Goal: Task Accomplishment & Management: Use online tool/utility

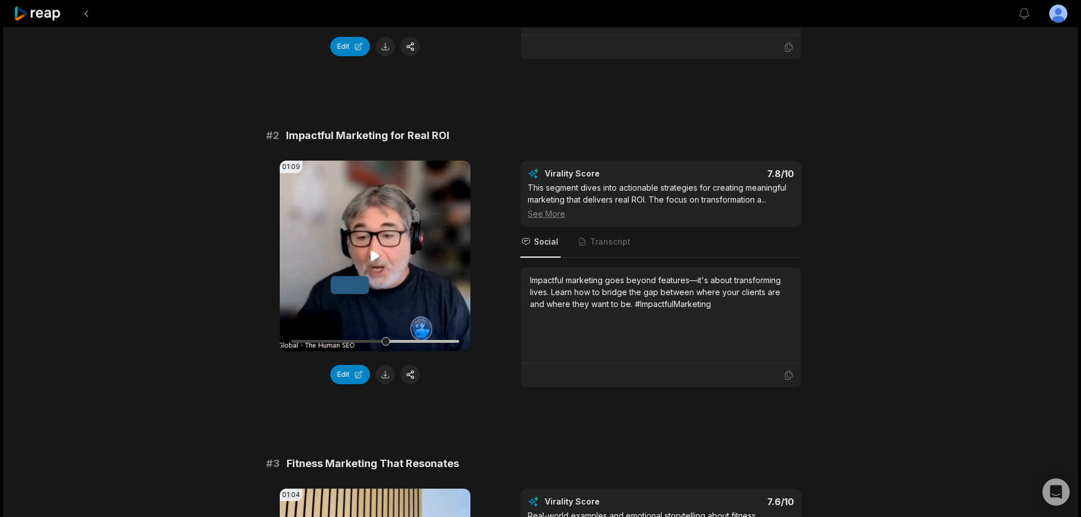
click at [369, 259] on icon at bounding box center [375, 256] width 14 height 14
click at [350, 366] on button "Edit" at bounding box center [350, 374] width 40 height 19
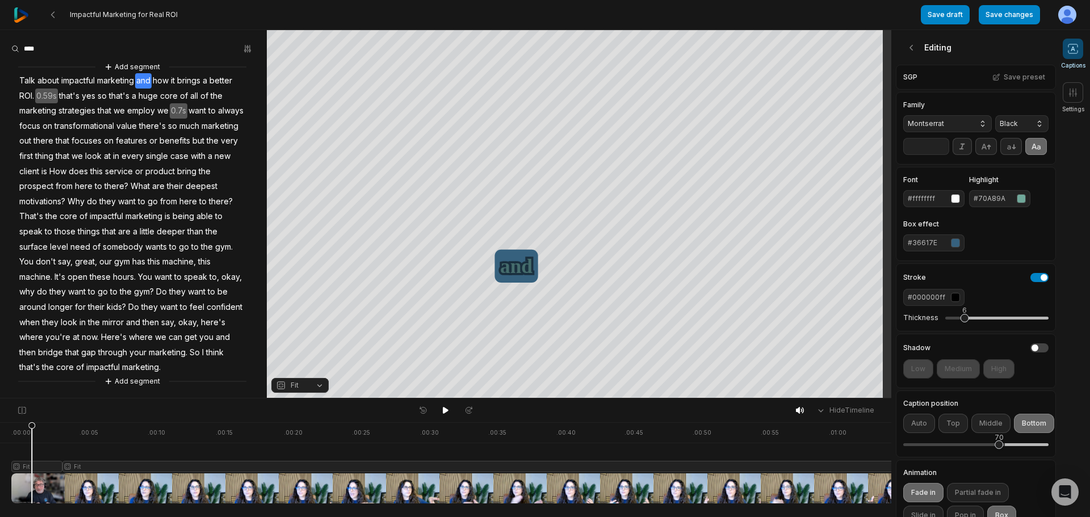
click at [953, 302] on div "button" at bounding box center [955, 297] width 9 height 9
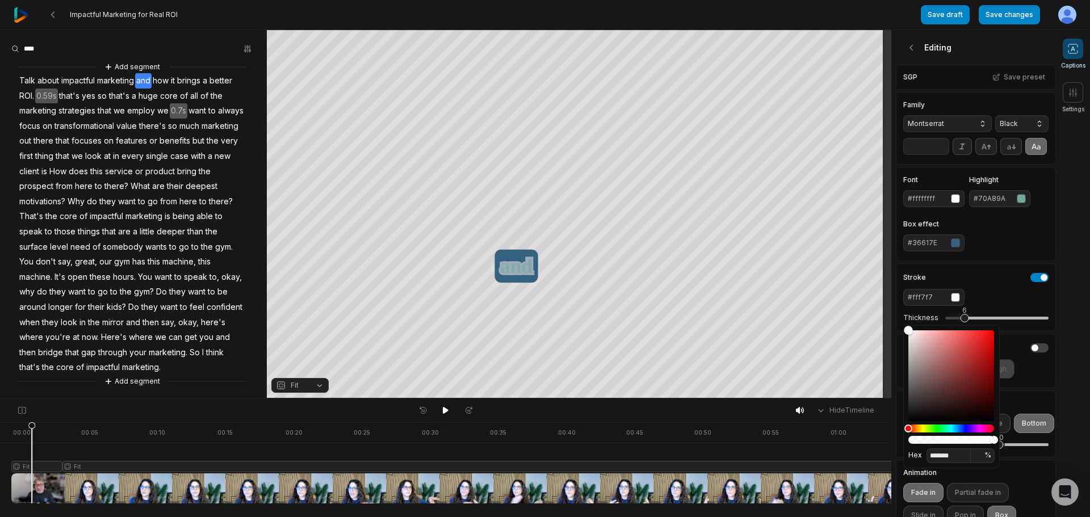
type input "*******"
drag, startPoint x: 925, startPoint y: 340, endPoint x: 891, endPoint y: 322, distance: 39.1
click at [891, 322] on body "Impactful Marketing for Real ROI Save draft Save changes Open user menu Caption…" at bounding box center [545, 258] width 1090 height 517
click at [990, 282] on div "Stroke" at bounding box center [975, 277] width 145 height 9
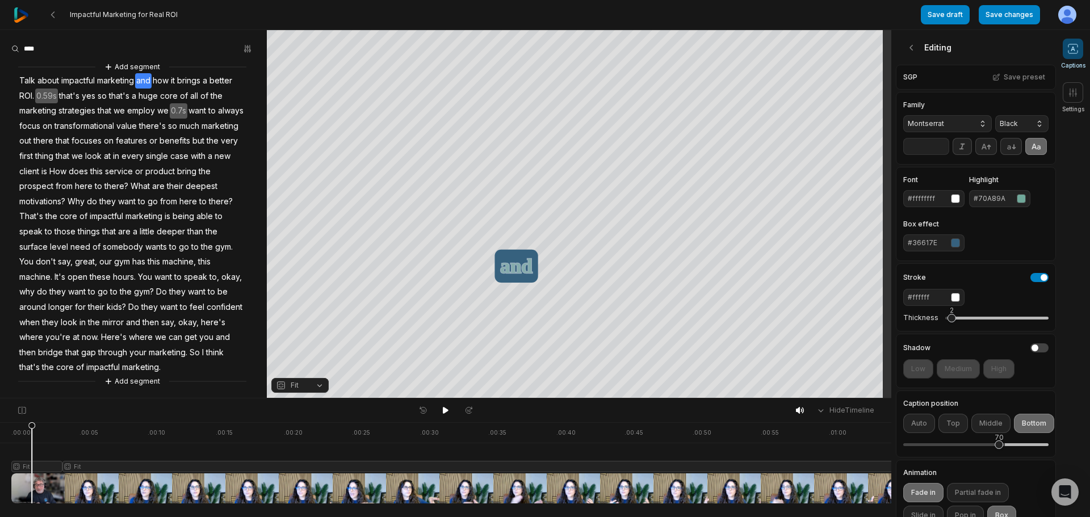
drag, startPoint x: 964, startPoint y: 337, endPoint x: 948, endPoint y: 324, distance: 21.0
click at [948, 330] on div "2" at bounding box center [996, 318] width 103 height 24
click at [950, 316] on div "2" at bounding box center [952, 310] width 4 height 10
click at [947, 303] on div "#ffffff" at bounding box center [934, 297] width 52 height 10
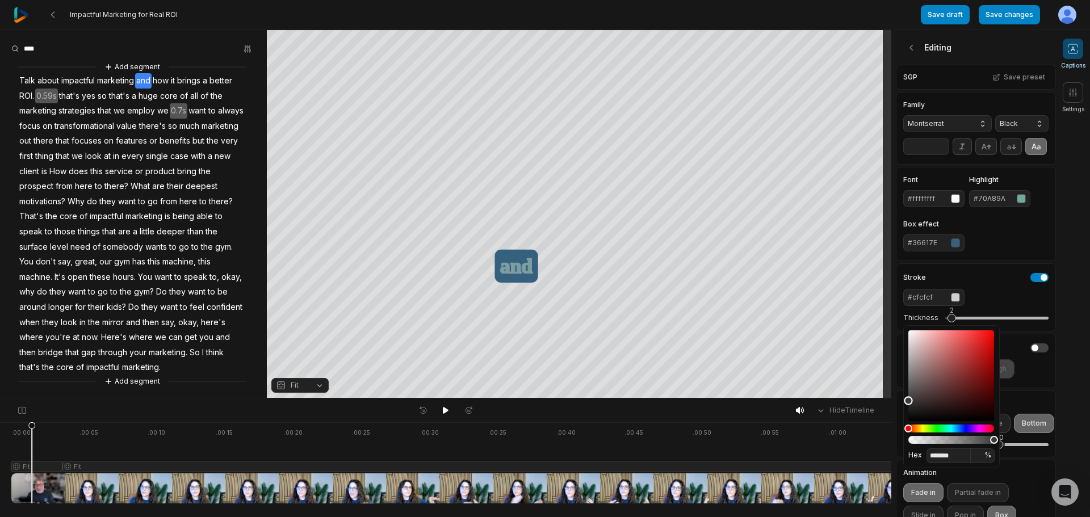
type input "*******"
drag, startPoint x: 906, startPoint y: 326, endPoint x: 900, endPoint y: 447, distance: 120.5
click at [900, 447] on body "Impactful Marketing for Real ROI Save draft Save changes Open user menu Caption…" at bounding box center [545, 258] width 1090 height 517
click at [999, 280] on div "Stroke #000000 Thickness 2" at bounding box center [976, 297] width 160 height 68
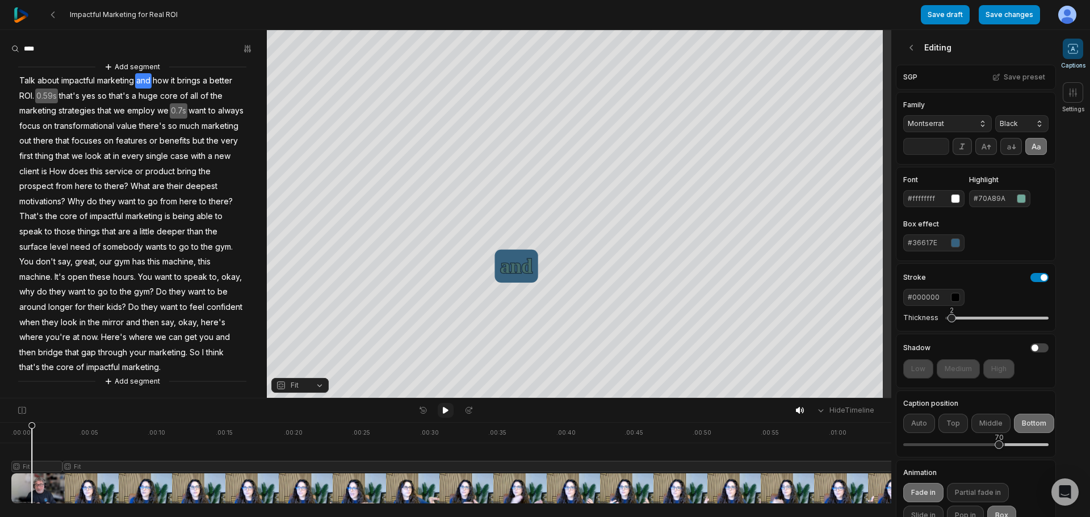
click at [446, 408] on icon at bounding box center [445, 410] width 9 height 9
click at [955, 322] on div "4" at bounding box center [958, 318] width 9 height 9
click at [441, 413] on icon at bounding box center [445, 410] width 9 height 9
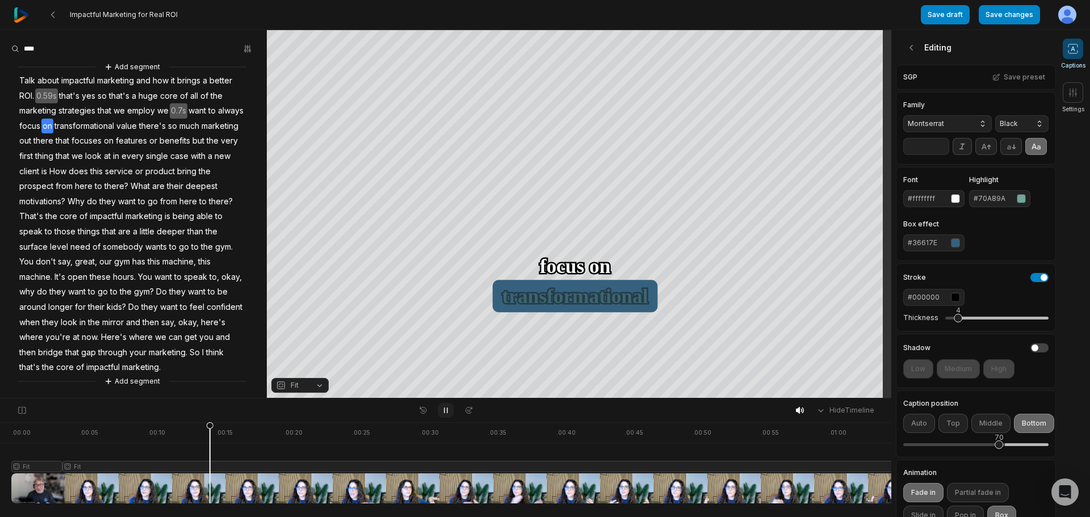
click at [441, 414] on icon at bounding box center [445, 410] width 9 height 9
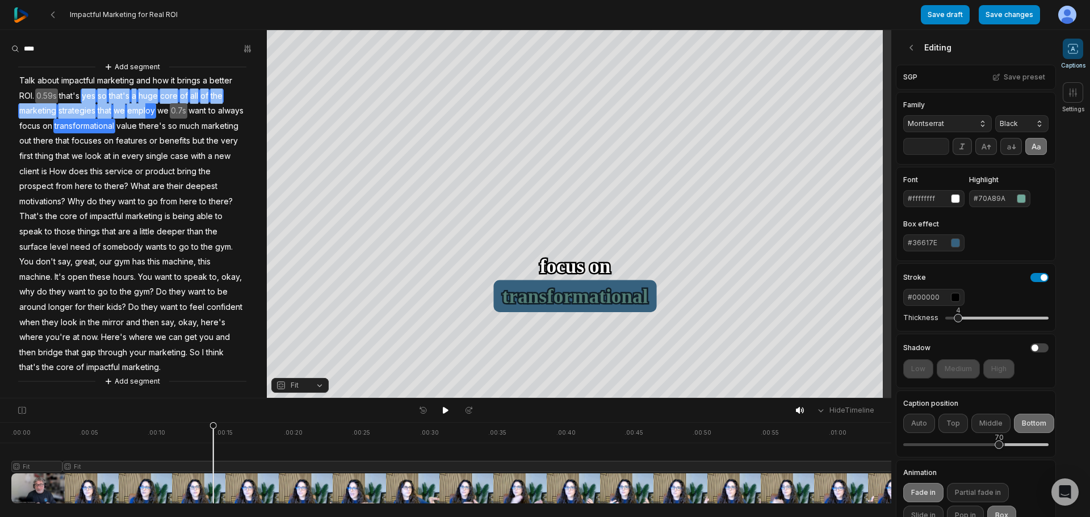
drag, startPoint x: 85, startPoint y: 97, endPoint x: 147, endPoint y: 110, distance: 63.1
click at [147, 110] on div "Add segment Talk about impactful marketing and how it brings a better ROI. 0.59…" at bounding box center [133, 224] width 267 height 327
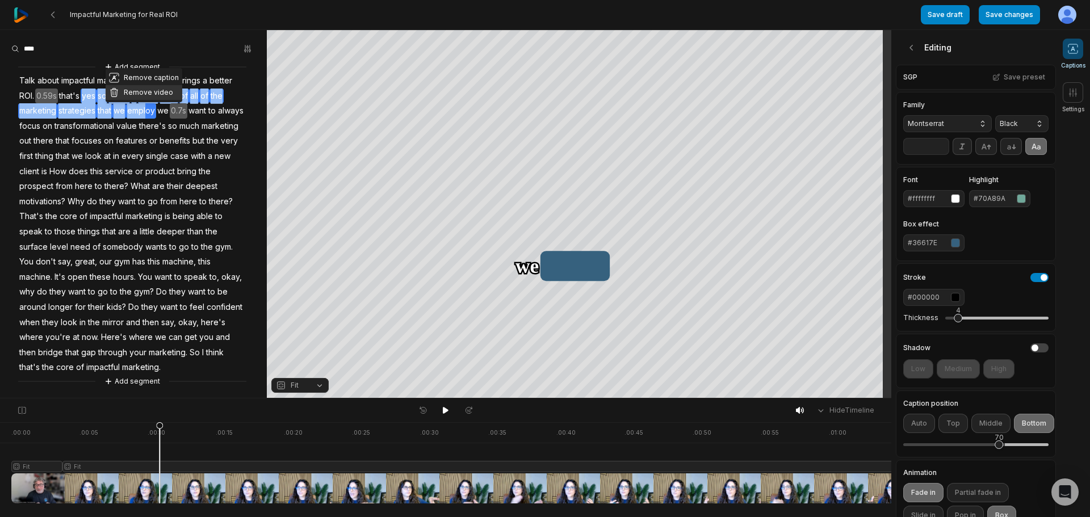
click at [147, 88] on button "Remove video" at bounding box center [144, 92] width 77 height 15
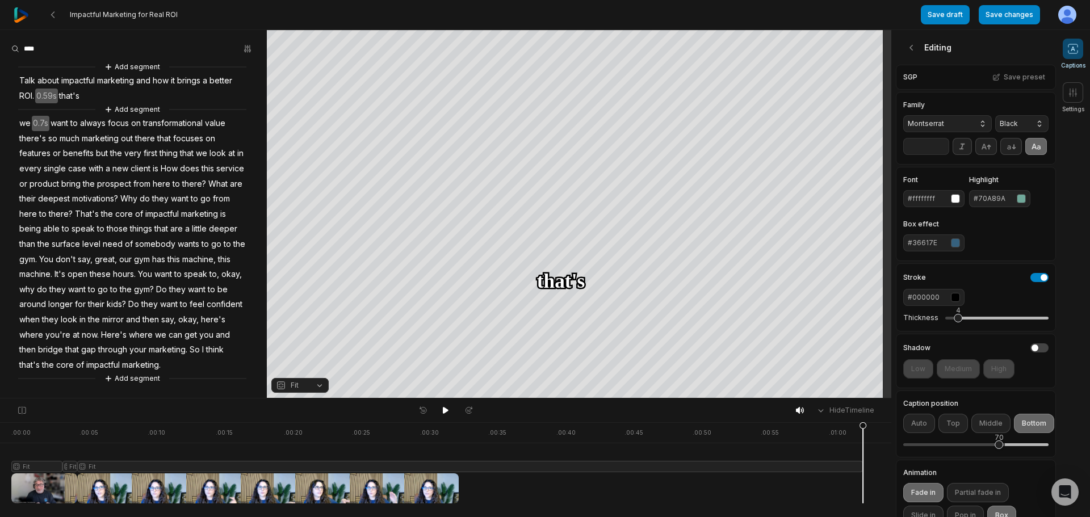
click at [75, 98] on span "that's" at bounding box center [69, 96] width 23 height 15
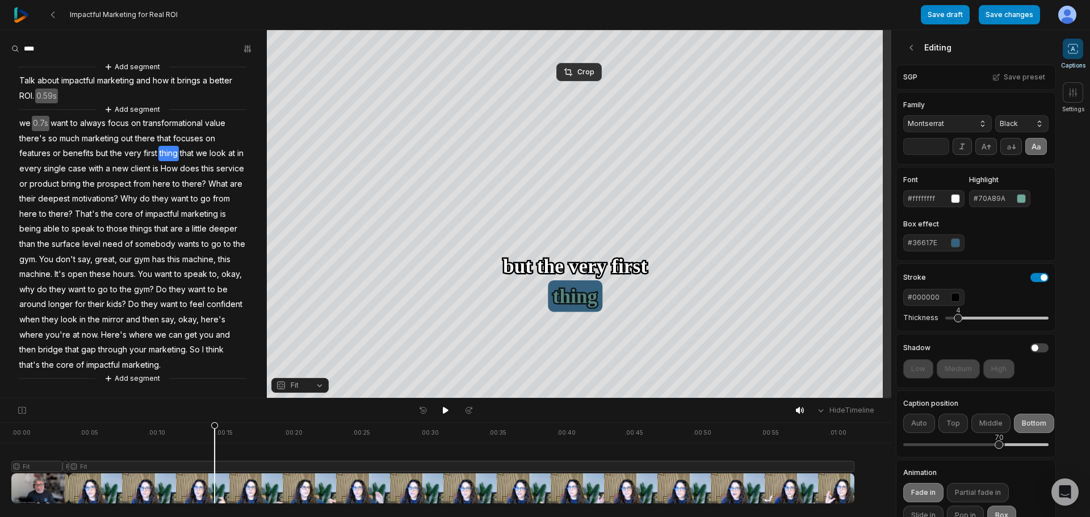
scroll to position [170, 0]
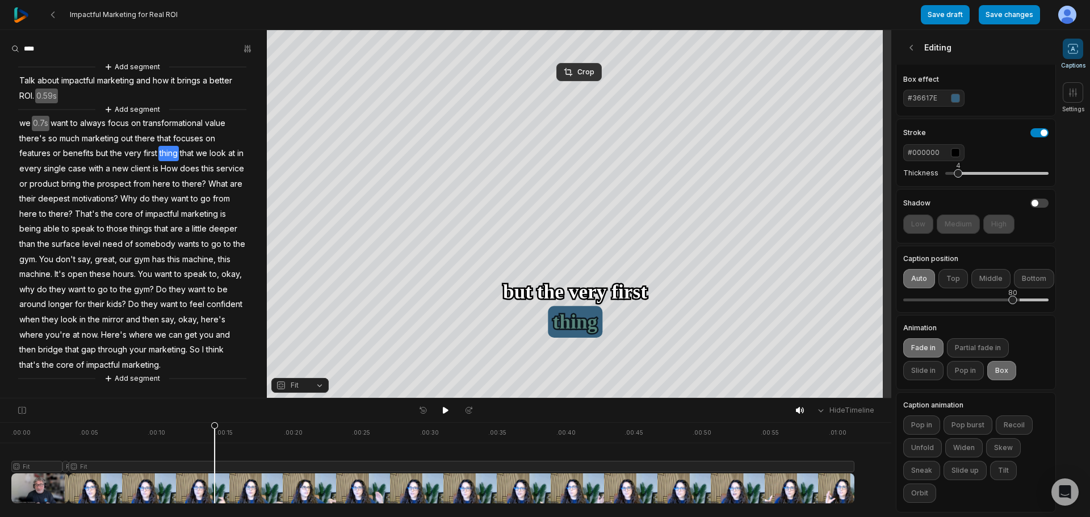
drag, startPoint x: 1000, startPoint y: 295, endPoint x: 1013, endPoint y: 296, distance: 12.5
click at [1013, 296] on div "80" at bounding box center [975, 300] width 145 height 24
click at [990, 338] on button "Partial fade in" at bounding box center [978, 347] width 62 height 19
click at [967, 342] on button "Partial fade in" at bounding box center [978, 347] width 62 height 19
click at [1002, 364] on button "Box" at bounding box center [1001, 370] width 29 height 19
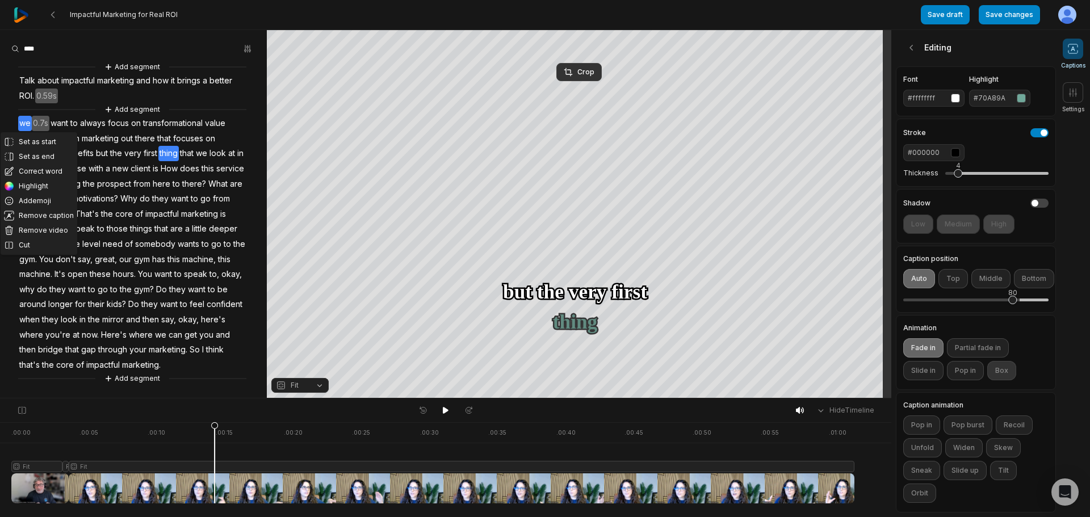
click at [1002, 364] on button "Box" at bounding box center [1001, 370] width 29 height 19
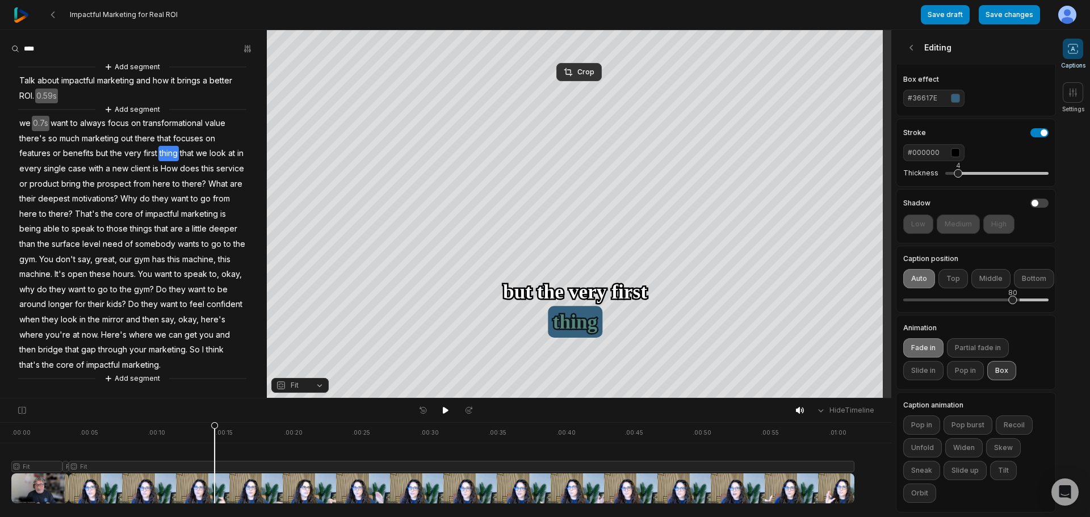
click at [1002, 364] on button "Box" at bounding box center [1001, 370] width 29 height 19
click at [447, 407] on icon at bounding box center [445, 410] width 9 height 9
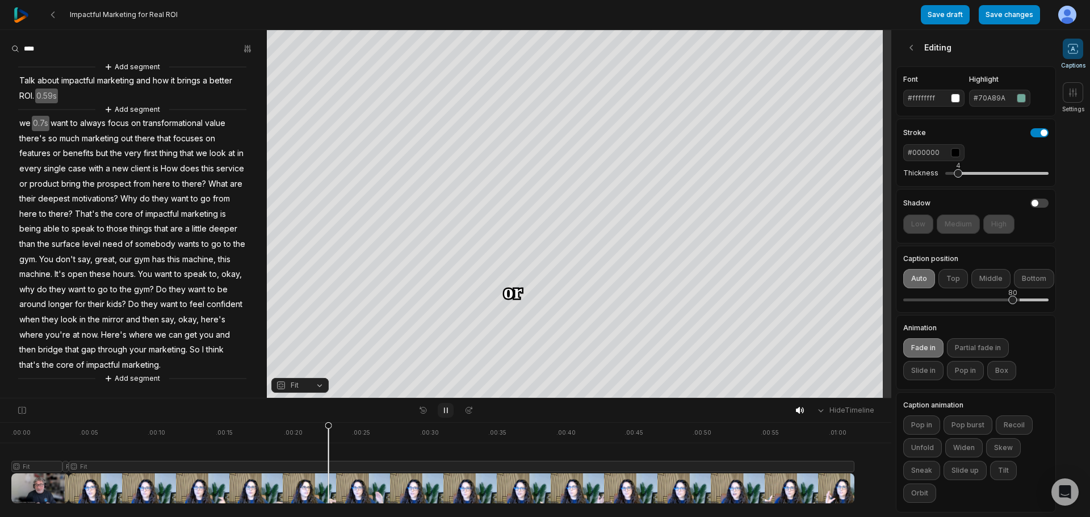
click at [445, 411] on icon at bounding box center [445, 410] width 9 height 9
click at [926, 342] on button "Fade in" at bounding box center [923, 347] width 40 height 19
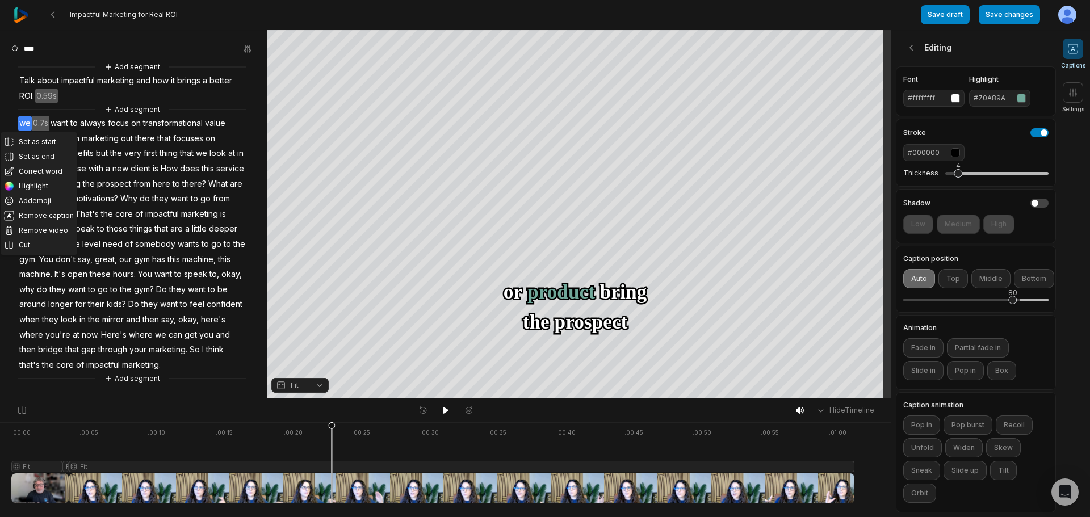
drag, startPoint x: 963, startPoint y: 367, endPoint x: 543, endPoint y: 438, distance: 426.0
click at [963, 367] on button "Pop in" at bounding box center [965, 370] width 37 height 19
click at [442, 411] on icon at bounding box center [445, 410] width 9 height 9
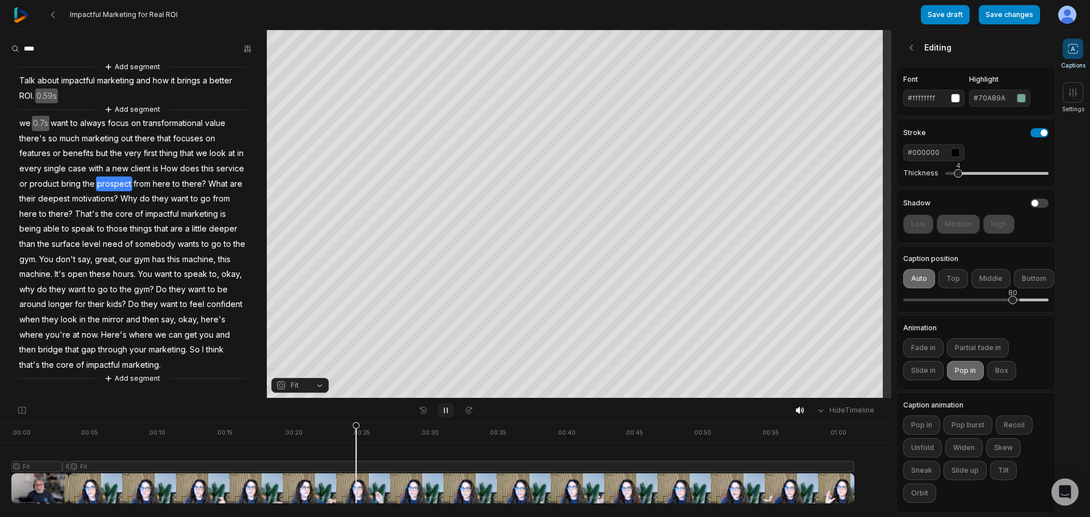
click at [442, 411] on icon at bounding box center [445, 410] width 9 height 9
click at [919, 342] on button "Fade in" at bounding box center [923, 347] width 40 height 19
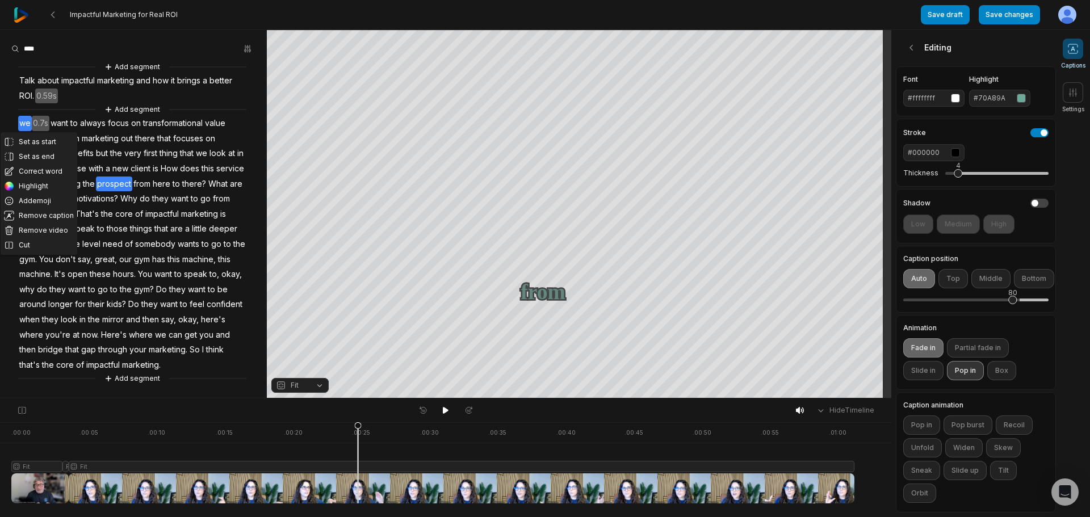
click at [966, 363] on button "Pop in" at bounding box center [965, 370] width 37 height 19
click at [447, 411] on icon at bounding box center [446, 410] width 6 height 7
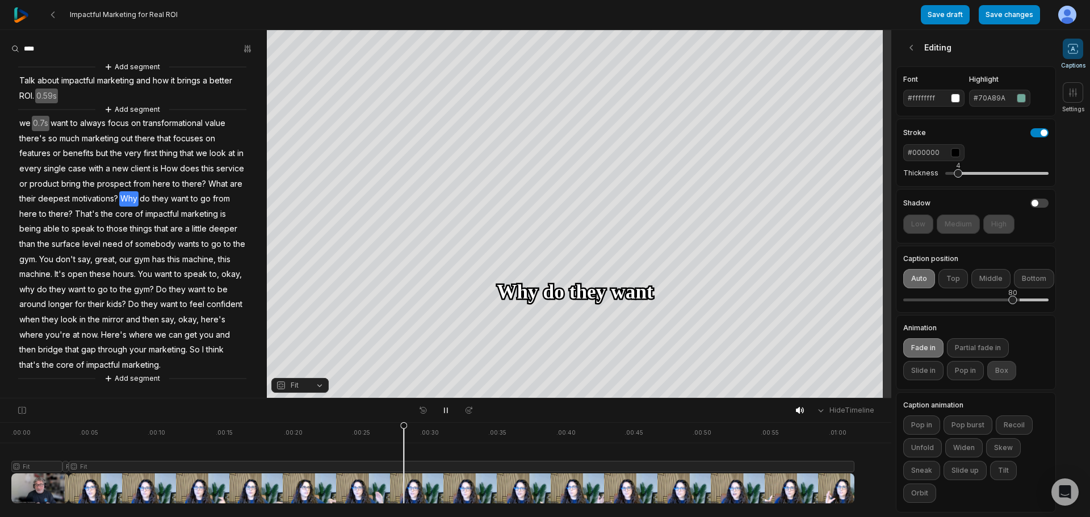
click at [997, 361] on button "Box" at bounding box center [1001, 370] width 29 height 19
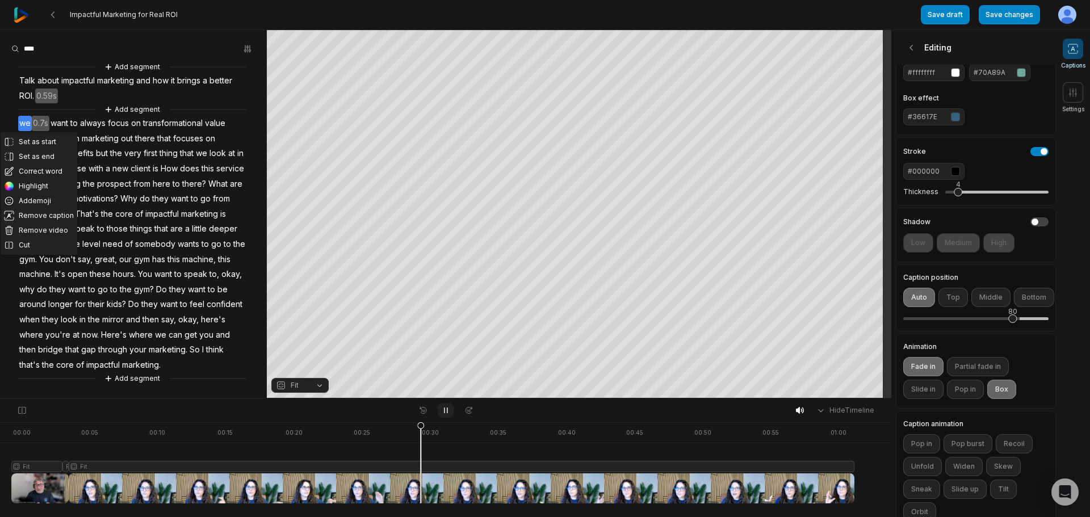
click at [448, 411] on icon at bounding box center [445, 410] width 9 height 9
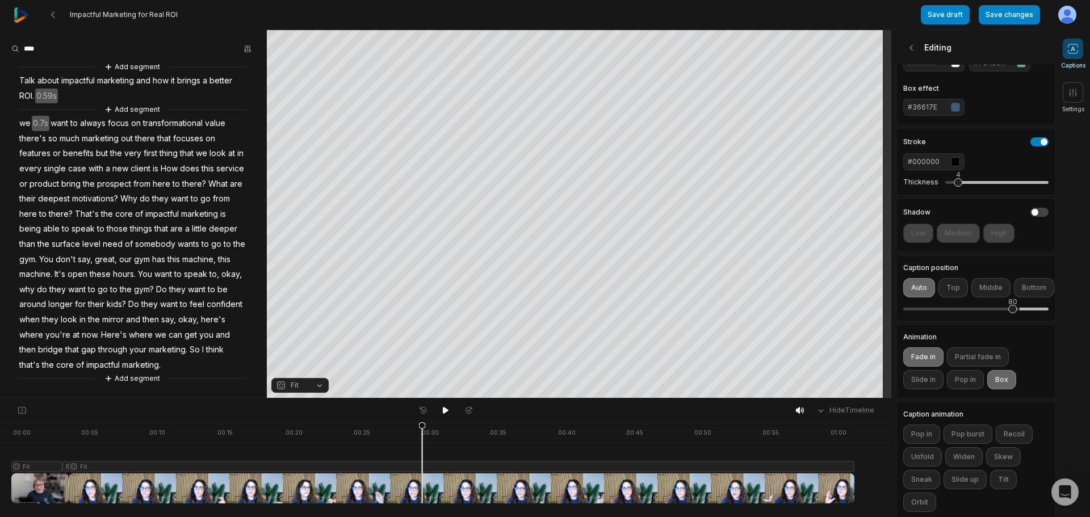
scroll to position [170, 0]
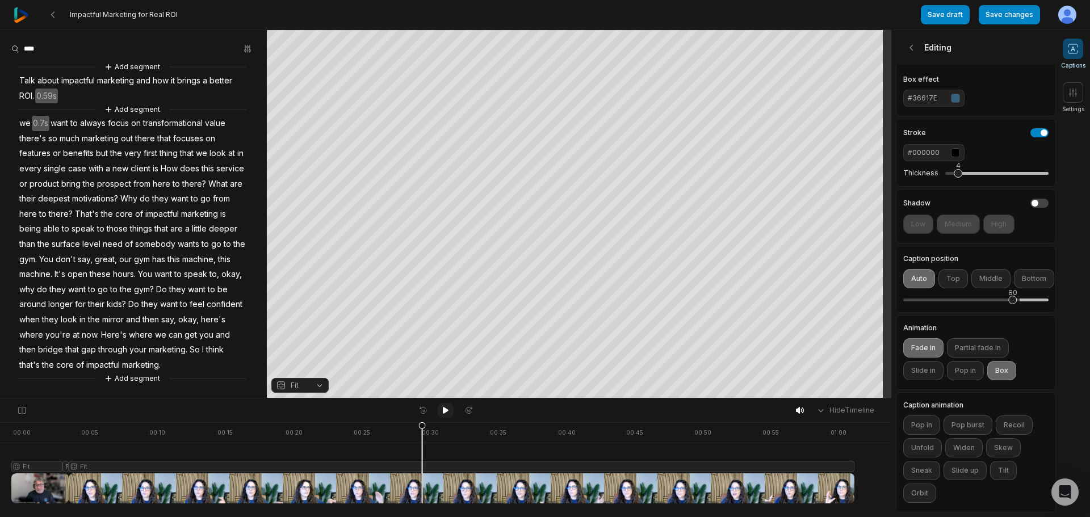
click at [446, 409] on icon at bounding box center [446, 410] width 6 height 7
click at [446, 410] on icon at bounding box center [445, 410] width 9 height 9
click at [954, 97] on button "#36617E" at bounding box center [933, 98] width 61 height 17
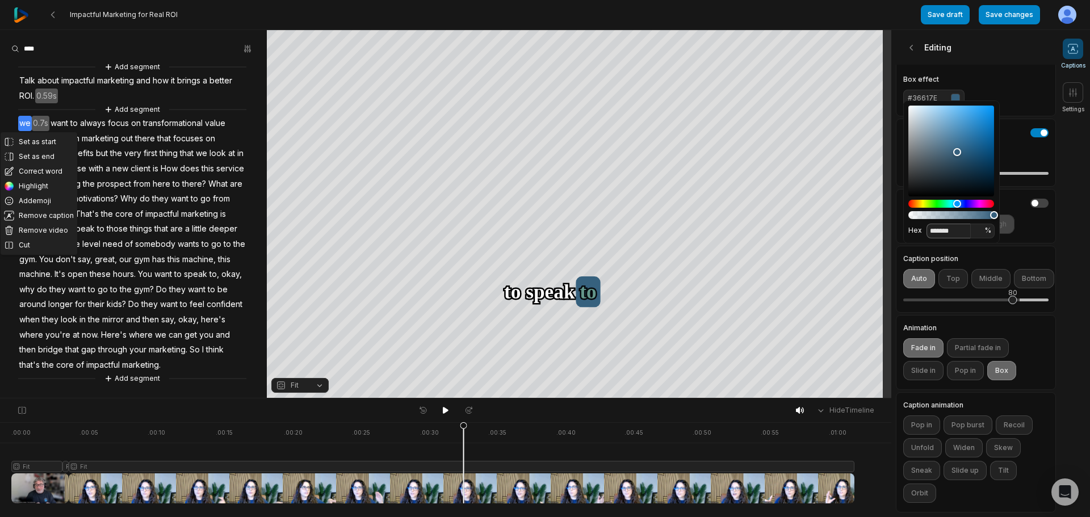
click at [957, 224] on input "*******" at bounding box center [948, 231] width 44 height 15
paste input "*"
click at [934, 230] on input "********" at bounding box center [948, 231] width 44 height 15
type input "*******"
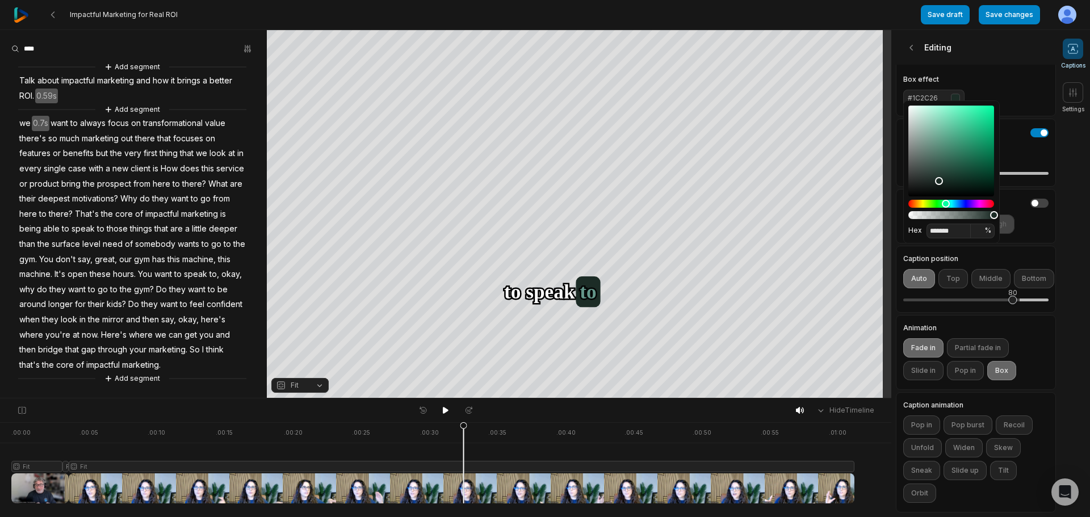
drag, startPoint x: 1032, startPoint y: 233, endPoint x: 998, endPoint y: 233, distance: 34.1
click at [1032, 232] on div "Shadow Low Medium High" at bounding box center [976, 216] width 160 height 54
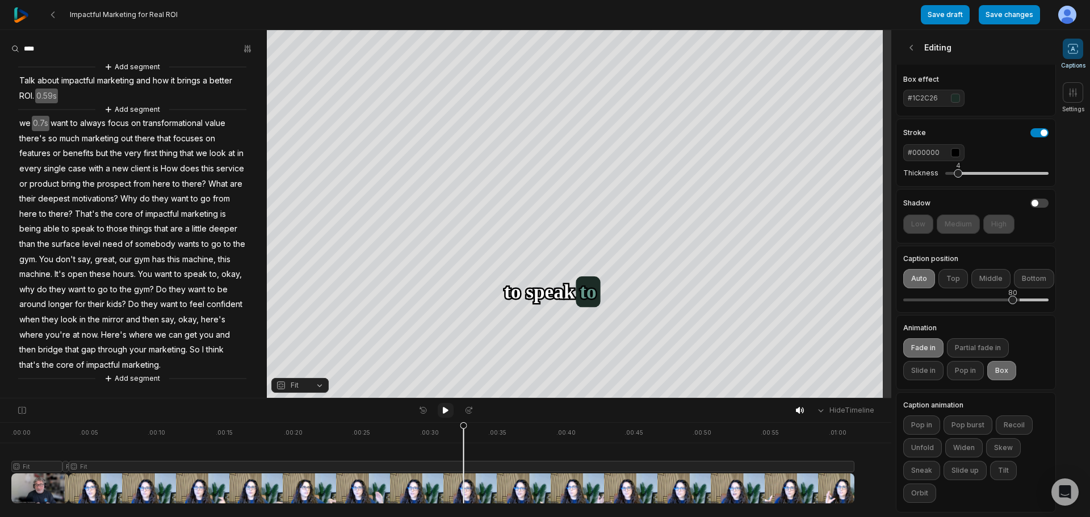
click at [447, 409] on icon at bounding box center [445, 410] width 9 height 9
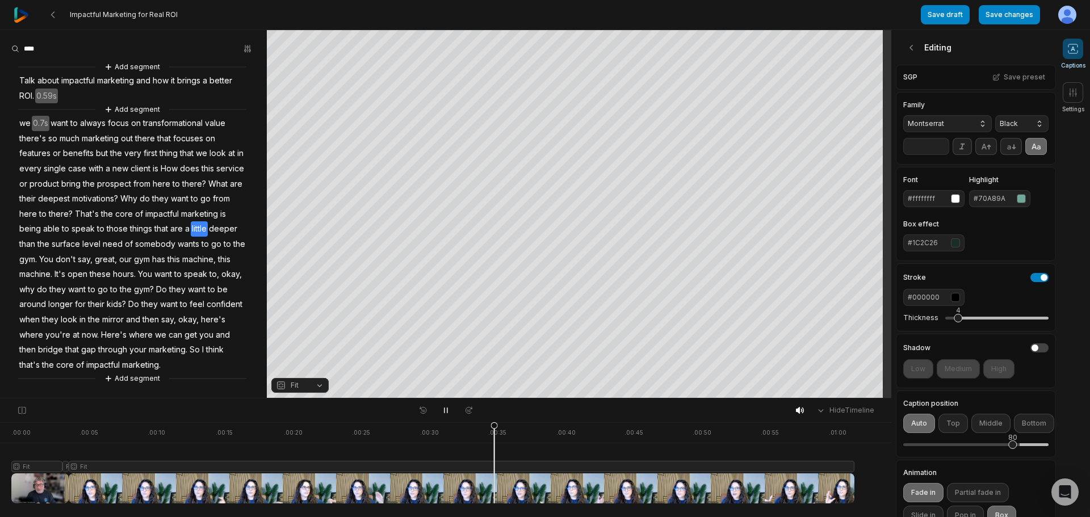
scroll to position [170, 0]
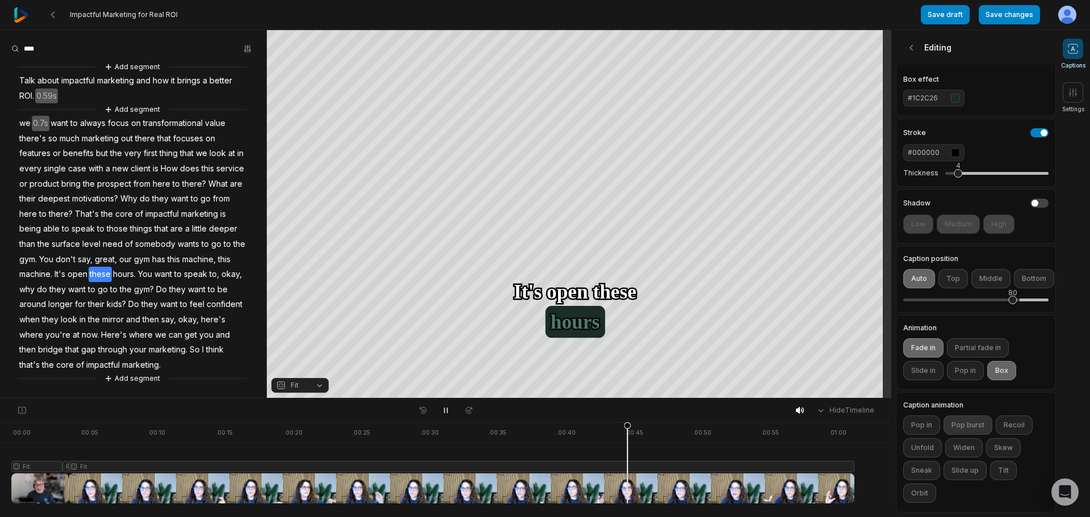
click at [985, 417] on button "Pop burst" at bounding box center [967, 424] width 49 height 19
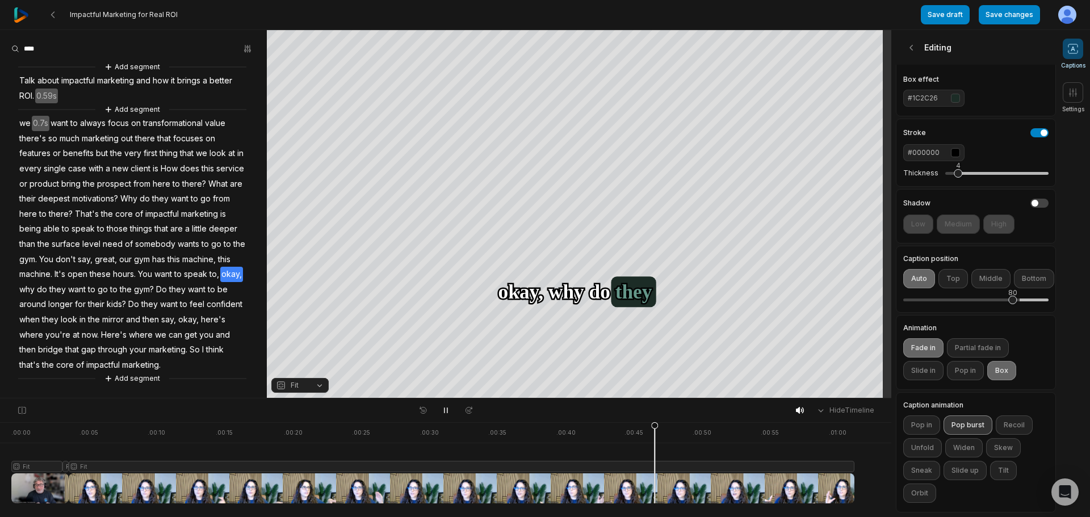
click at [985, 417] on button "Pop burst" at bounding box center [967, 424] width 49 height 19
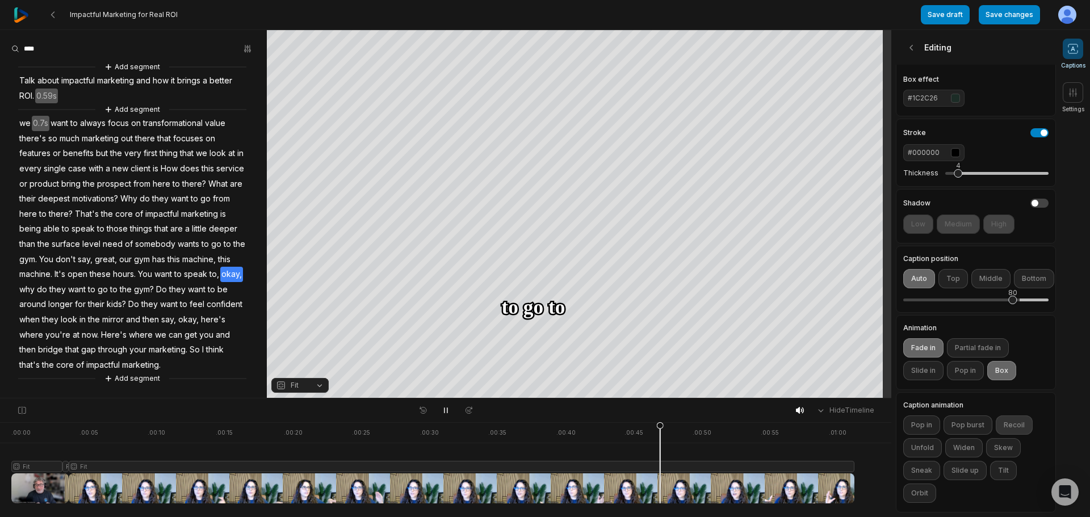
click at [1027, 415] on button "Recoil" at bounding box center [1014, 424] width 37 height 19
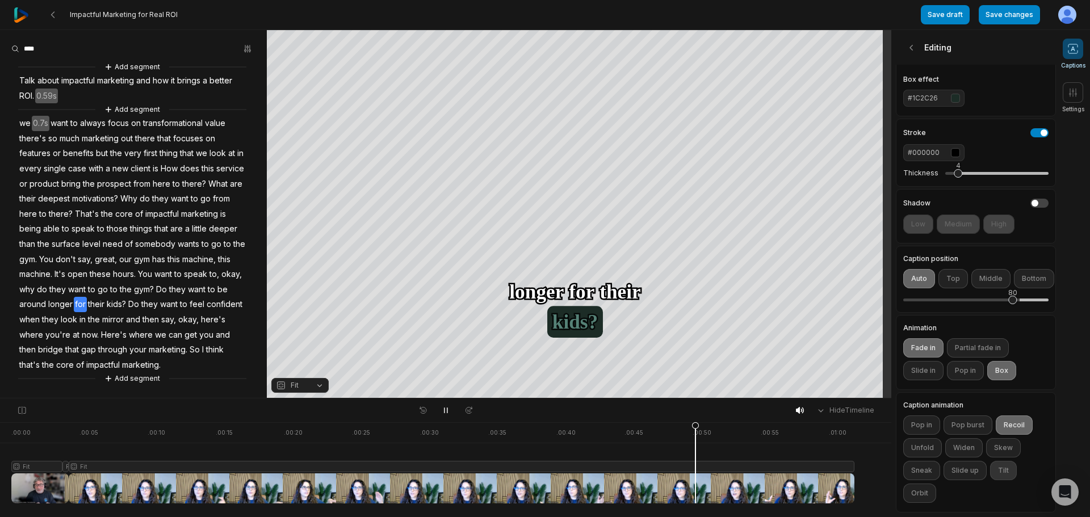
drag, startPoint x: 1025, startPoint y: 410, endPoint x: 1012, endPoint y: 463, distance: 54.4
click at [1025, 415] on button "Recoil" at bounding box center [1014, 424] width 37 height 19
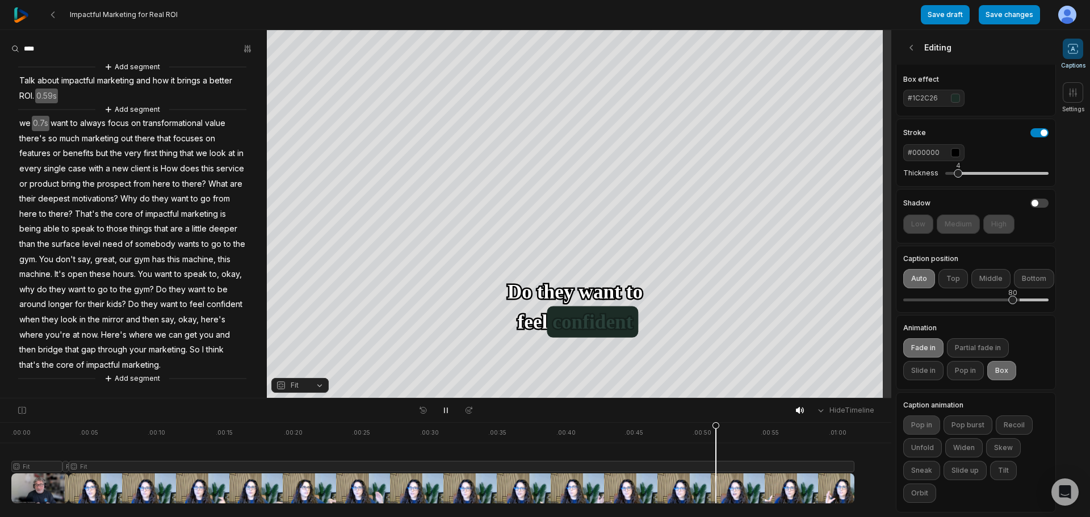
click at [931, 415] on button "Pop in" at bounding box center [921, 424] width 37 height 19
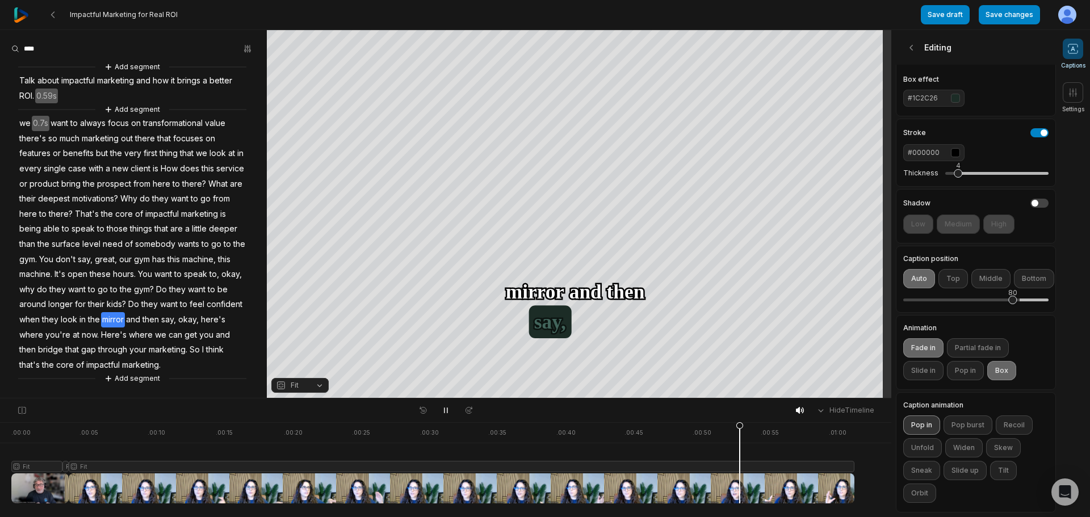
click at [931, 415] on button "Pop in" at bounding box center [921, 424] width 37 height 19
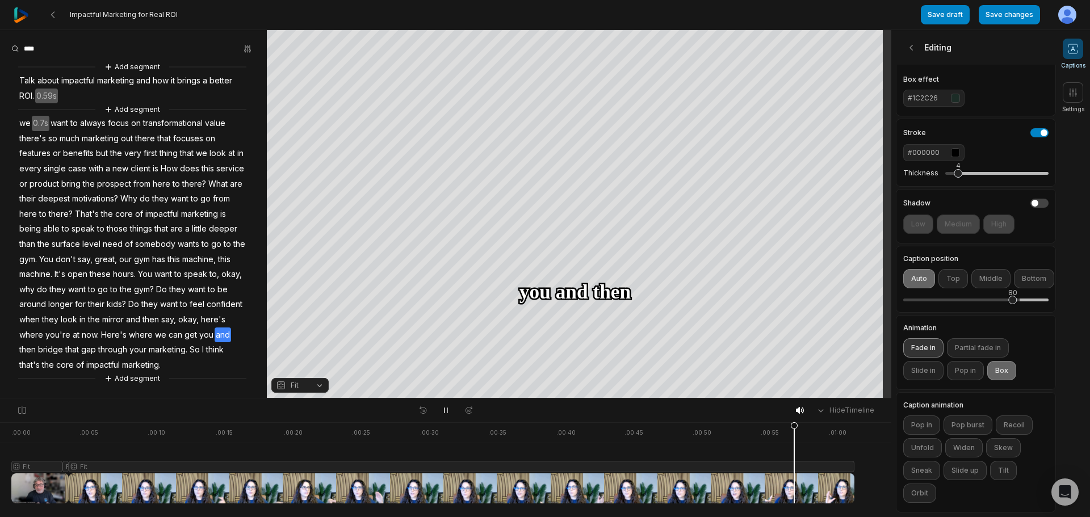
click at [921, 338] on button "Fade in" at bounding box center [923, 347] width 40 height 19
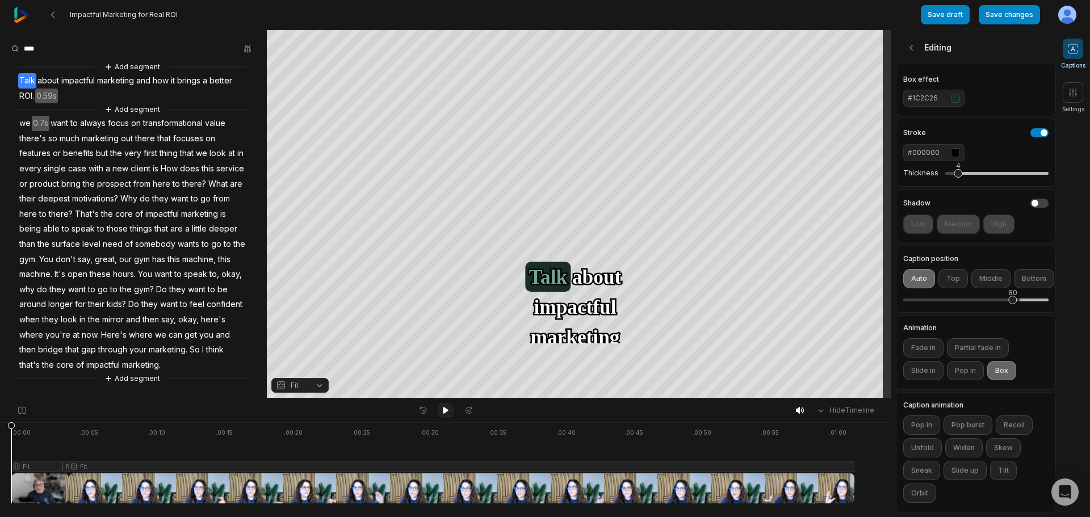
click at [448, 410] on icon at bounding box center [446, 410] width 6 height 7
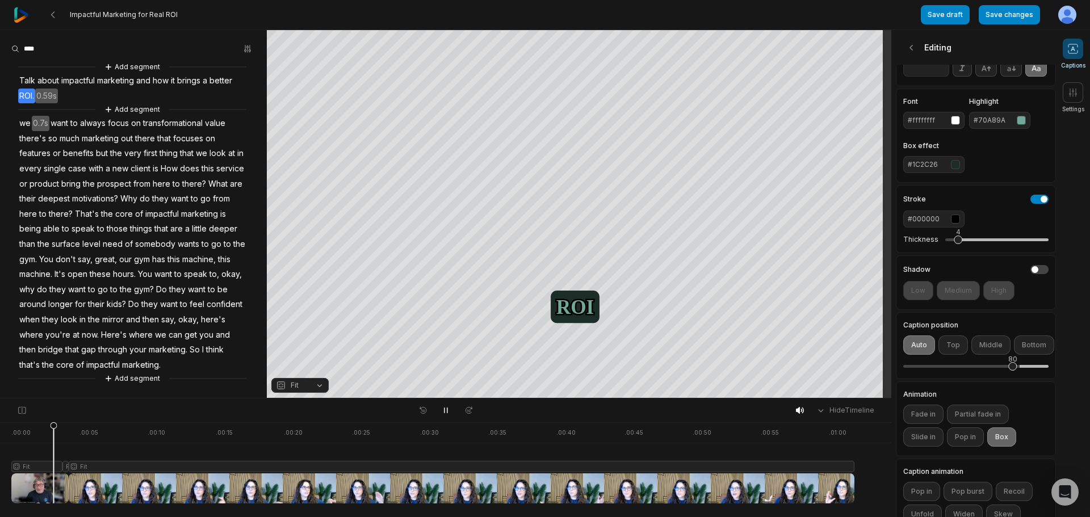
scroll to position [0, 0]
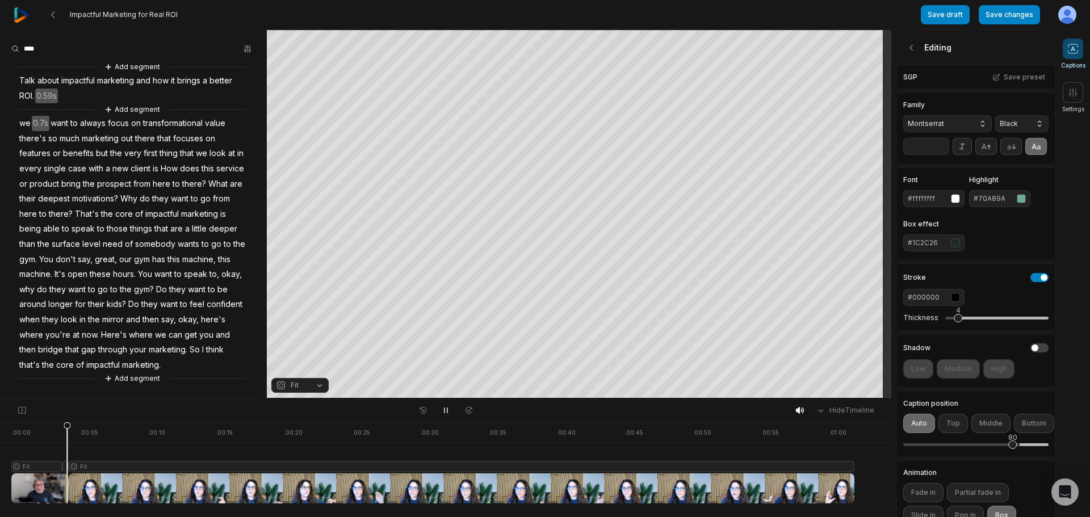
click at [923, 148] on input "**" at bounding box center [926, 146] width 46 height 17
click at [916, 155] on input "**" at bounding box center [926, 146] width 46 height 17
click at [915, 155] on input "**" at bounding box center [926, 146] width 46 height 17
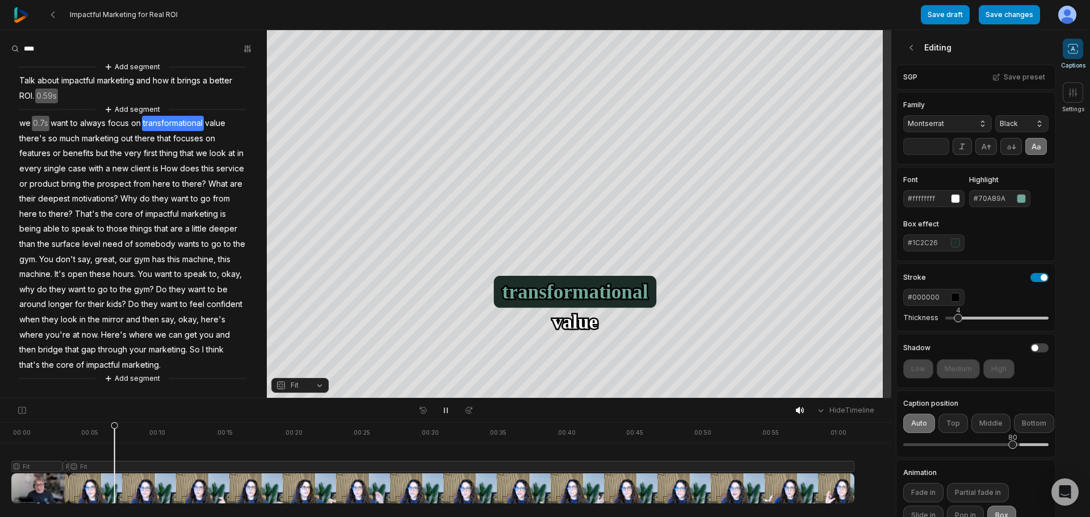
drag, startPoint x: 917, startPoint y: 157, endPoint x: 902, endPoint y: 154, distance: 14.4
click at [902, 154] on div "Family Montserrat Black **" at bounding box center [976, 128] width 160 height 73
click at [918, 154] on input "**" at bounding box center [926, 146] width 46 height 17
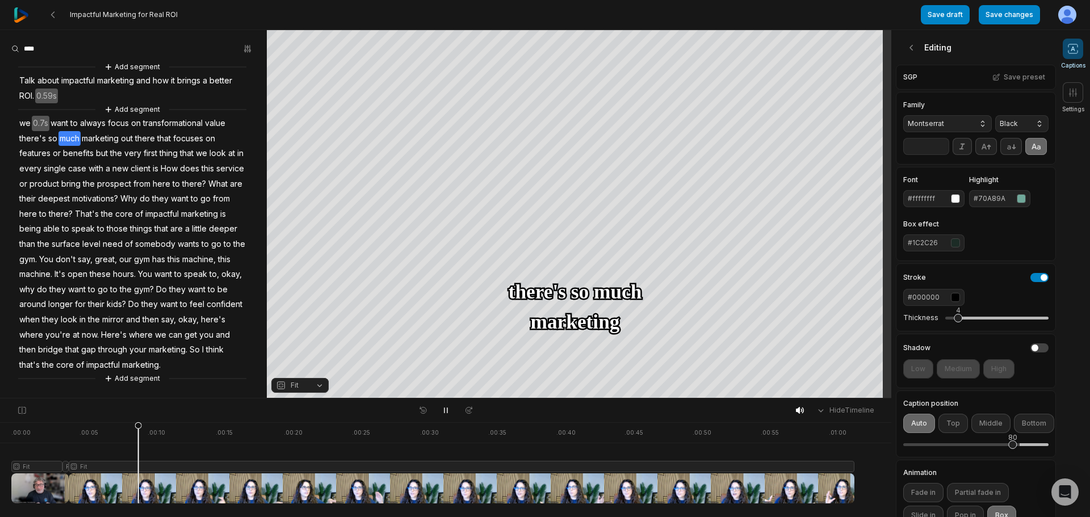
type input "*"
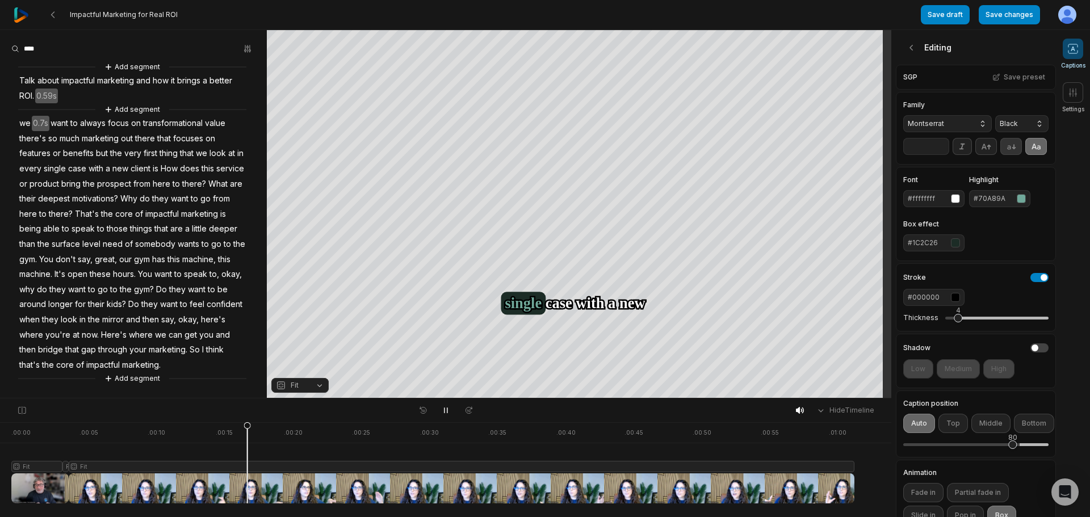
type input "**"
click at [1011, 149] on icon at bounding box center [1011, 146] width 12 height 12
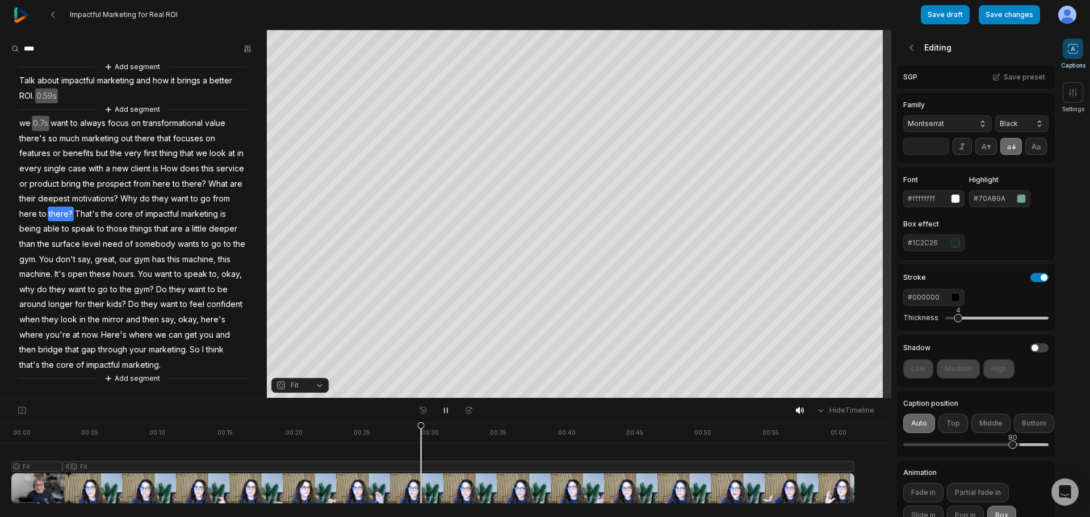
click at [956, 322] on div "4" at bounding box center [958, 318] width 9 height 9
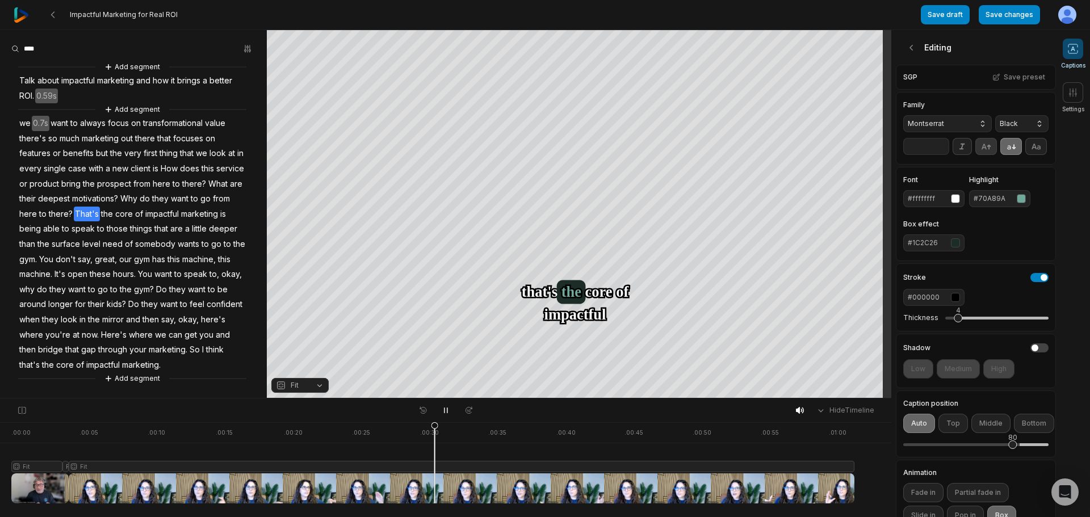
click at [984, 151] on icon at bounding box center [986, 146] width 12 height 12
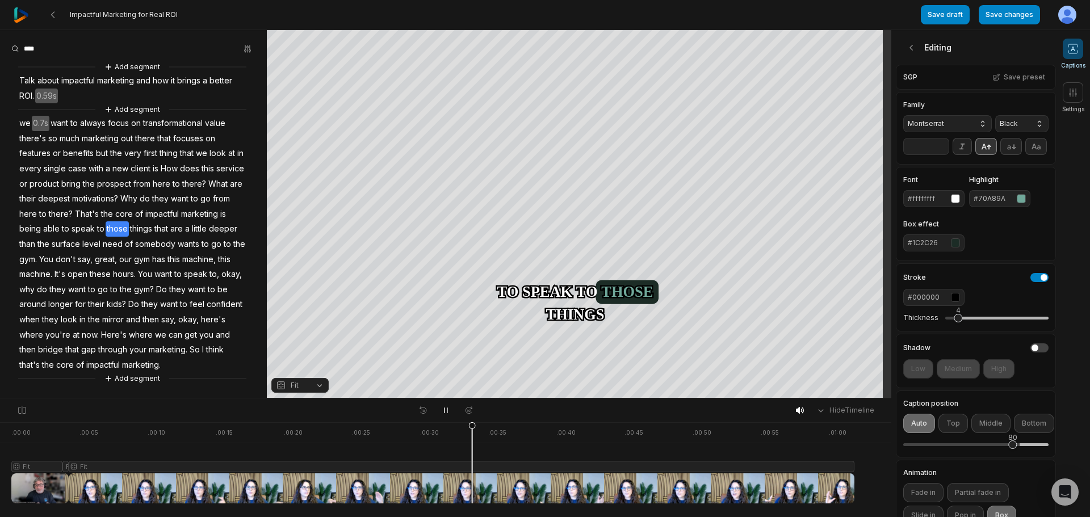
click at [984, 150] on icon at bounding box center [986, 146] width 12 height 12
click at [1025, 155] on button at bounding box center [1036, 146] width 22 height 17
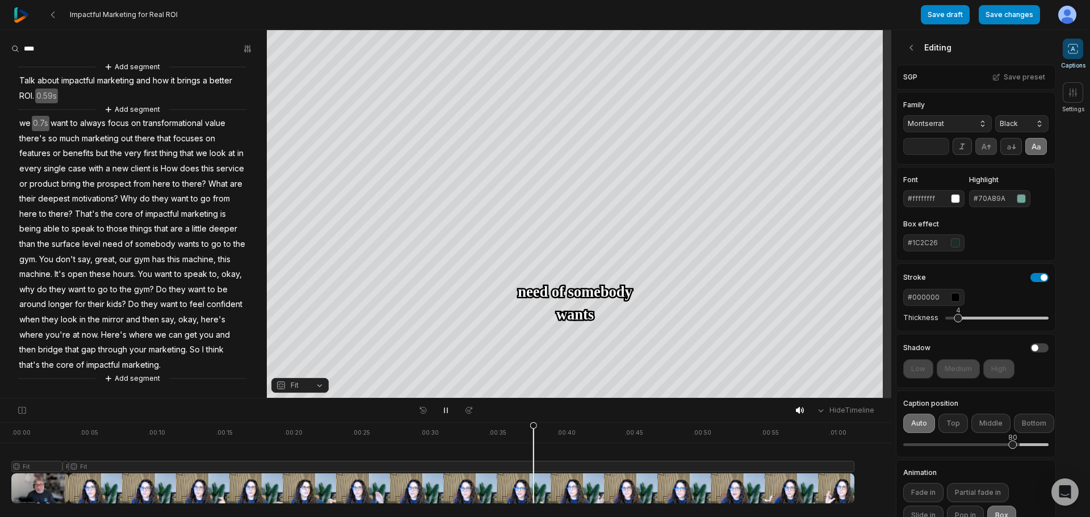
click at [983, 143] on icon at bounding box center [986, 146] width 12 height 12
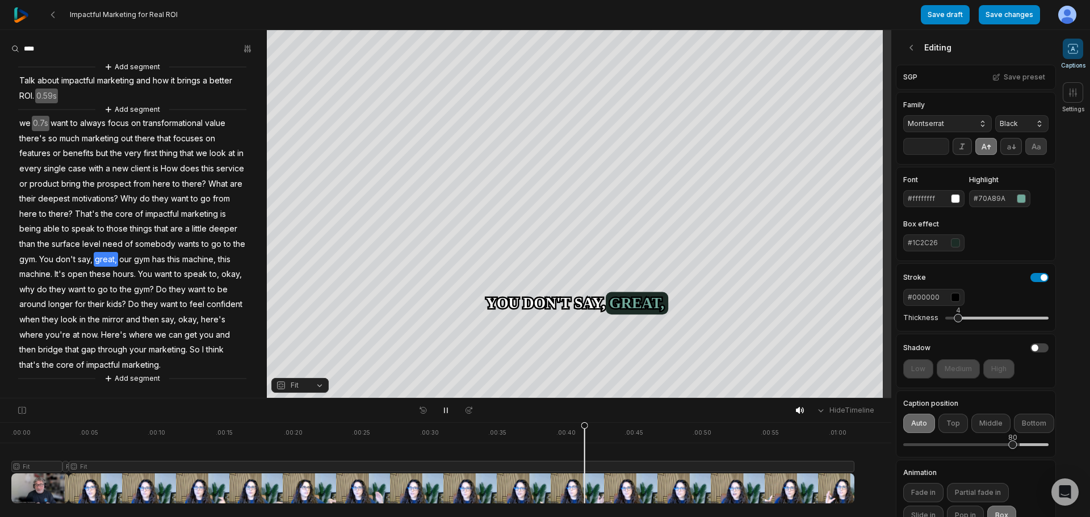
click at [1030, 153] on icon at bounding box center [1036, 146] width 12 height 12
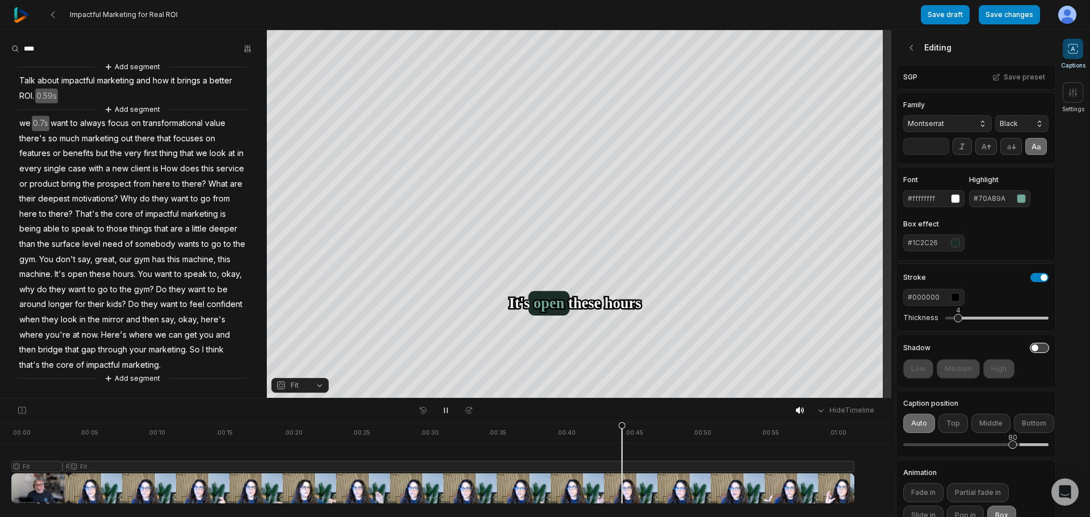
click at [1030, 352] on button "button" at bounding box center [1039, 347] width 18 height 9
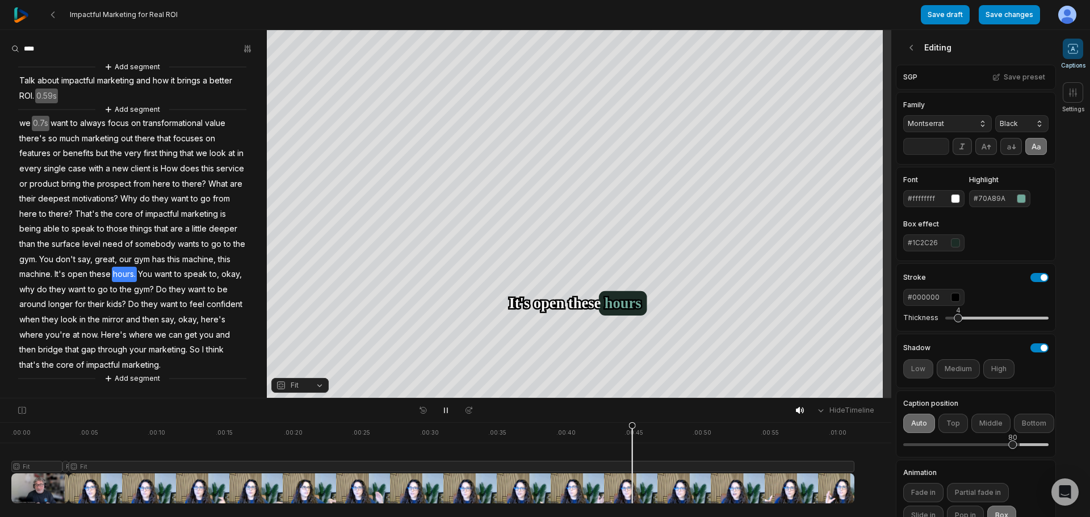
click at [927, 379] on button "Low" at bounding box center [918, 368] width 30 height 19
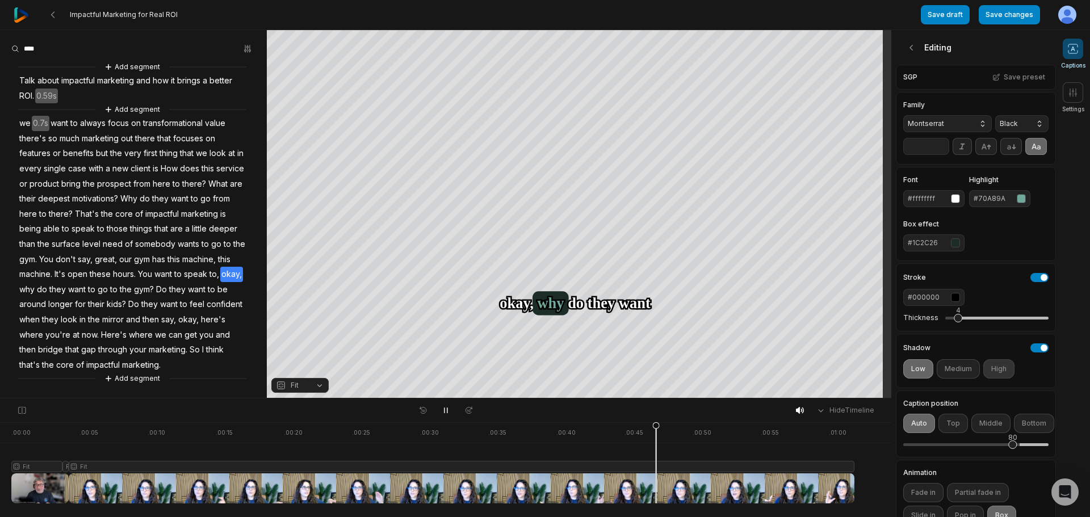
drag, startPoint x: 946, startPoint y: 384, endPoint x: 989, endPoint y: 384, distance: 42.6
click at [947, 379] on button "Medium" at bounding box center [957, 368] width 43 height 19
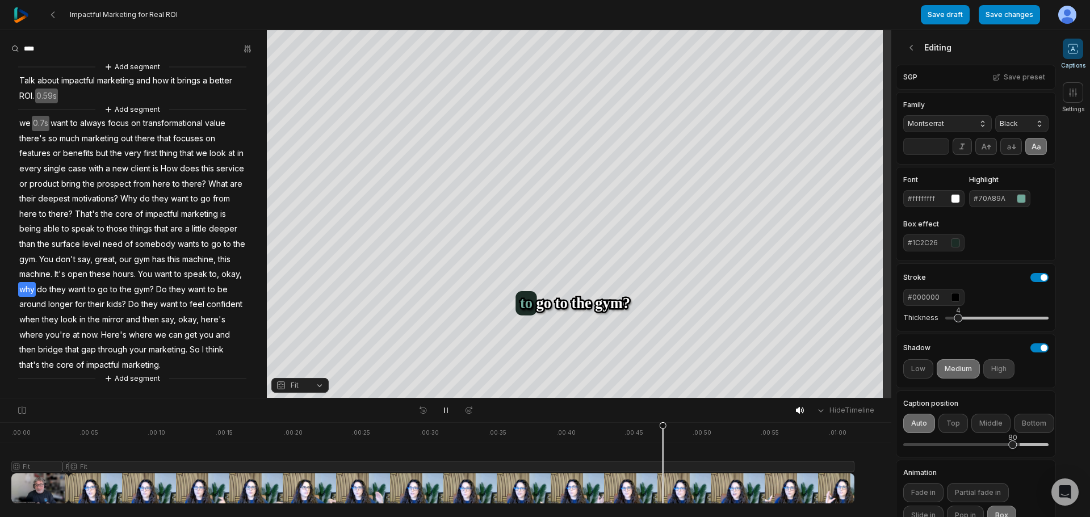
click at [989, 379] on button "High" at bounding box center [998, 368] width 31 height 19
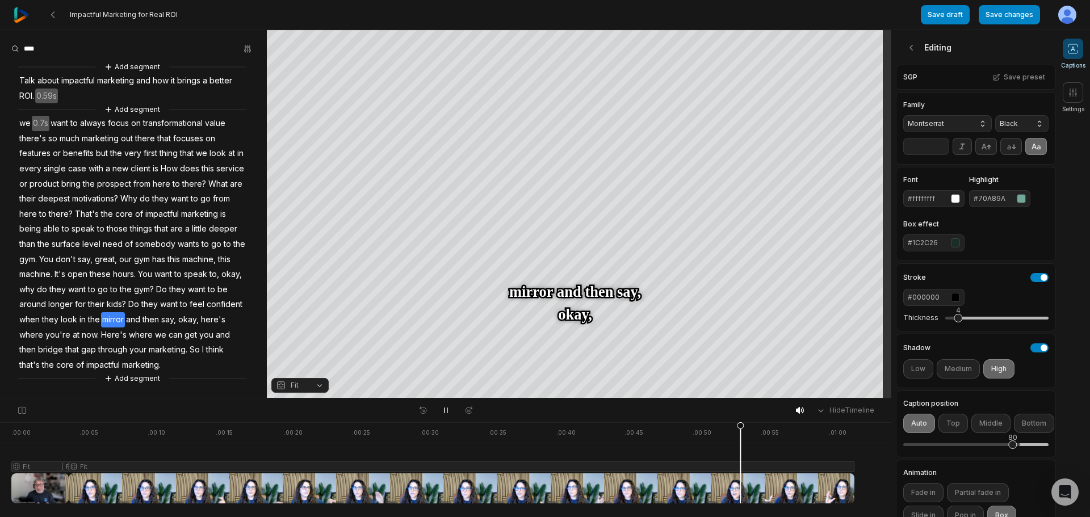
click at [958, 379] on button "Medium" at bounding box center [957, 368] width 43 height 19
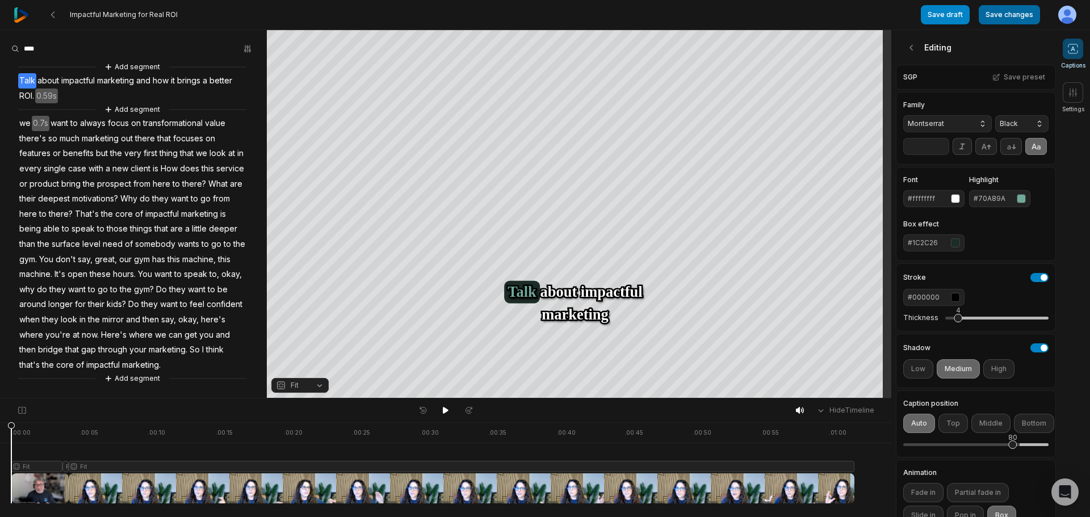
click at [1014, 11] on button "Save changes" at bounding box center [1008, 14] width 61 height 19
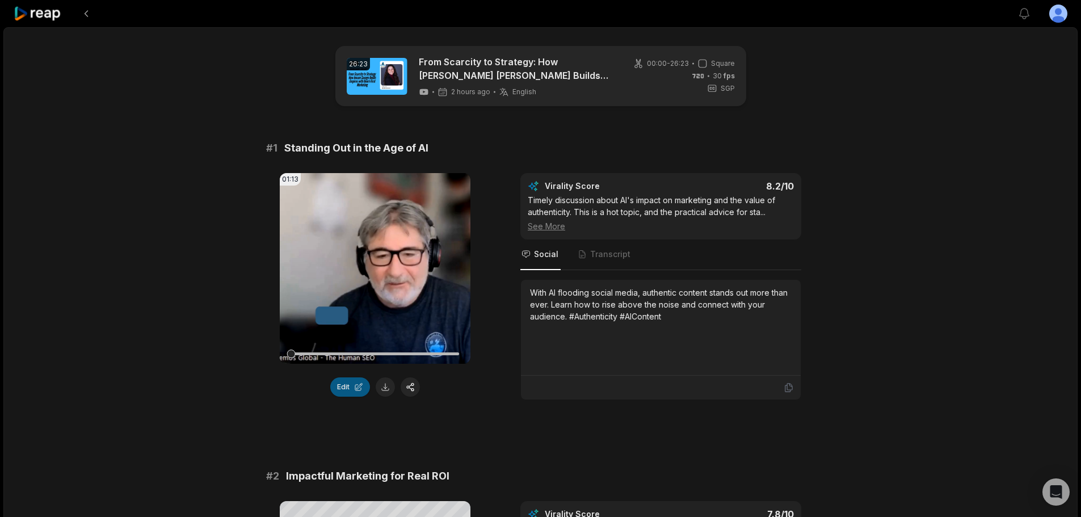
click at [362, 387] on button "Edit" at bounding box center [350, 386] width 40 height 19
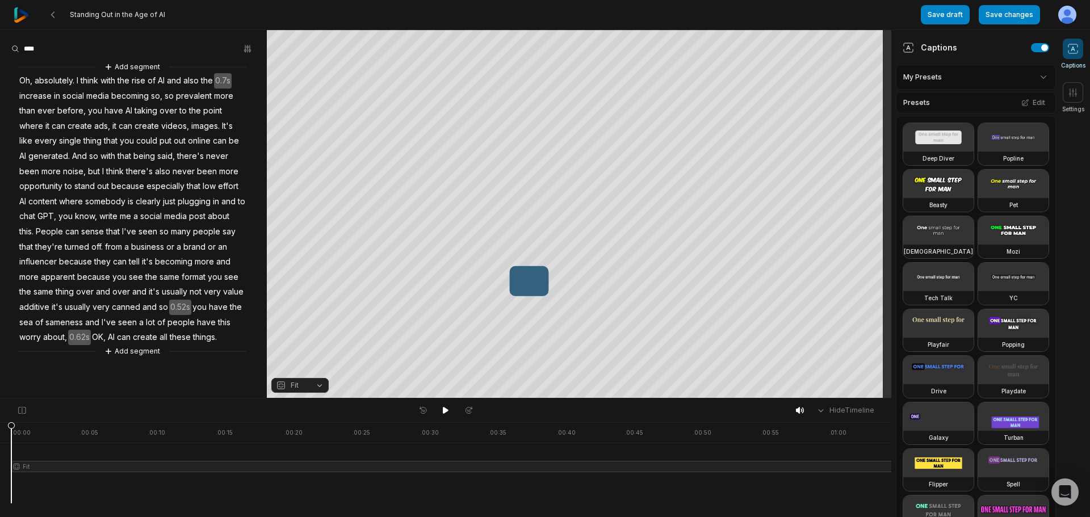
click at [997, 77] on html "Standing Out in the Age of AI Save draft Save changes Open user menu Captions S…" at bounding box center [545, 258] width 1090 height 517
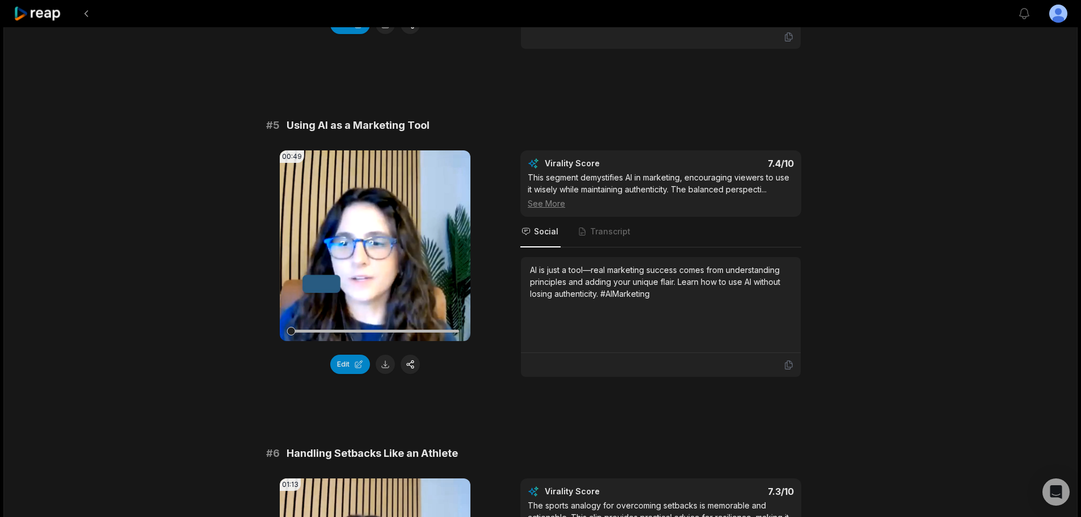
scroll to position [1362, 0]
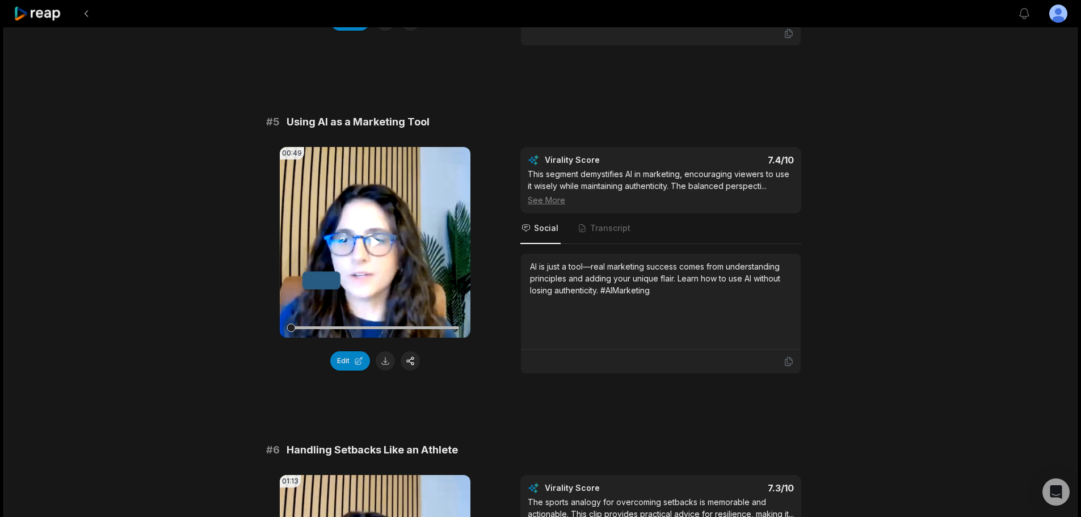
click at [369, 242] on icon at bounding box center [375, 243] width 14 height 14
click at [349, 362] on button "Edit" at bounding box center [350, 360] width 40 height 19
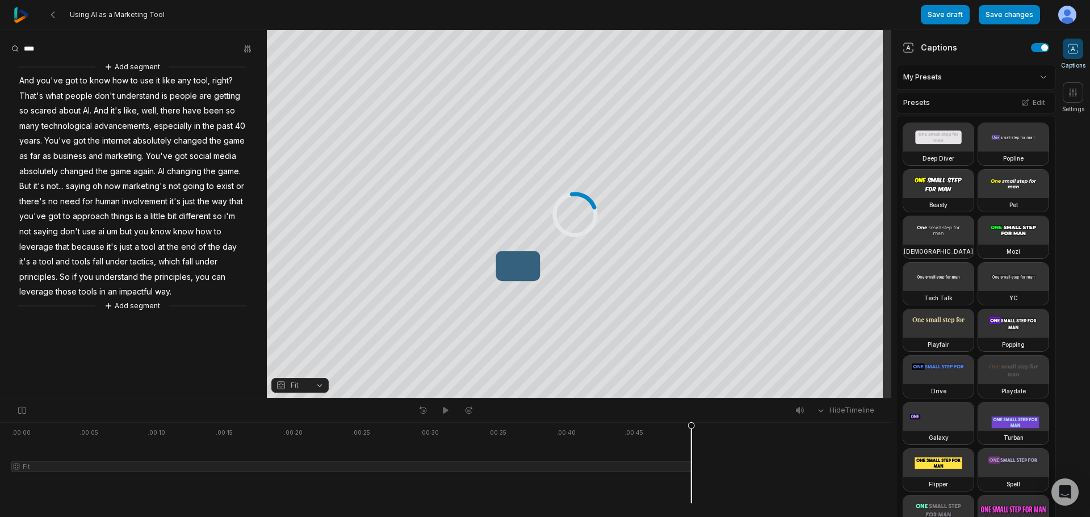
click at [994, 73] on html "Using AI as a Marketing Tool Save draft Save changes Open user menu Captions Se…" at bounding box center [545, 258] width 1090 height 517
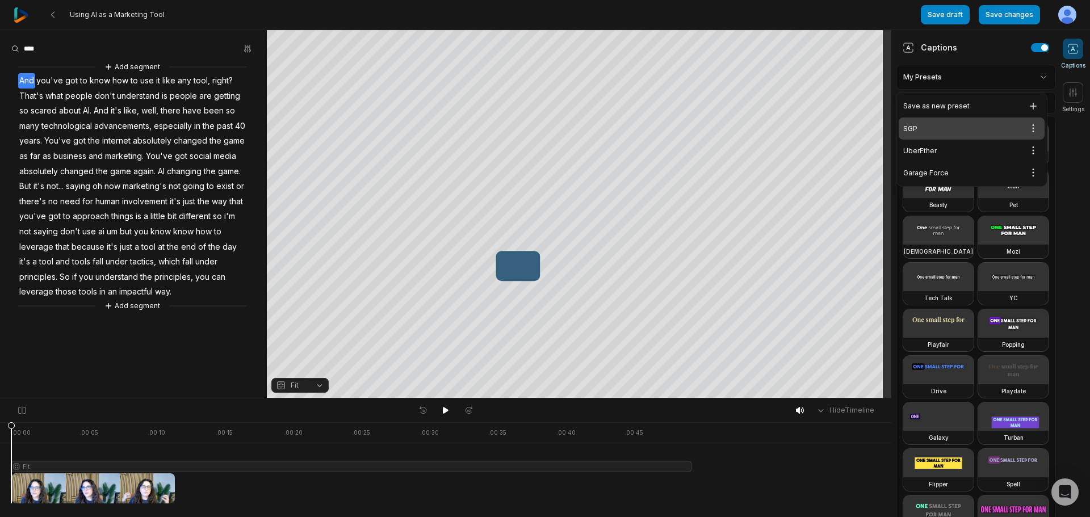
click at [952, 126] on div "SGP Open options" at bounding box center [971, 128] width 146 height 22
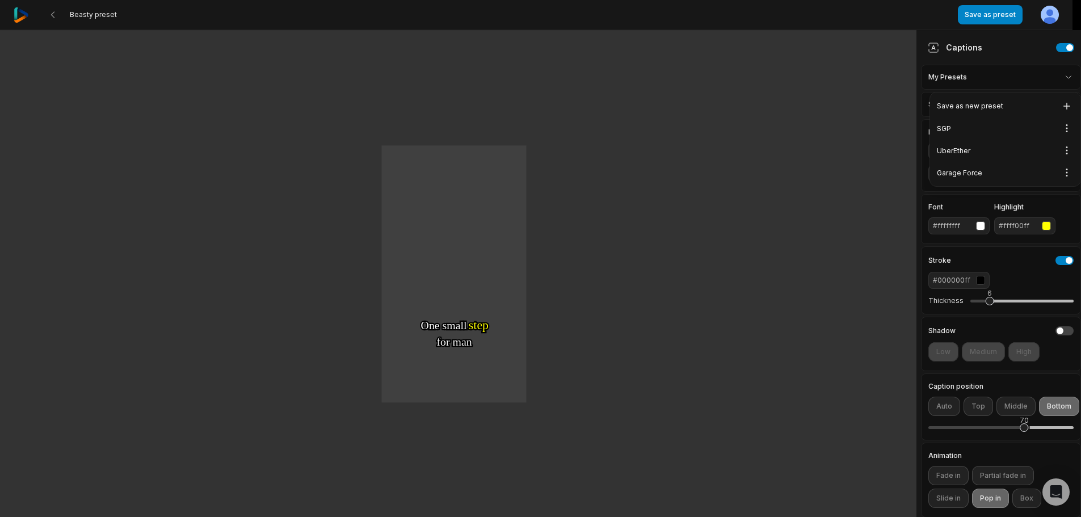
click at [1009, 81] on html "Beasty preset Save as preset Open user menu One One small small step step for f…" at bounding box center [540, 258] width 1081 height 517
click at [964, 126] on div "SGP Open options" at bounding box center [1006, 128] width 146 height 22
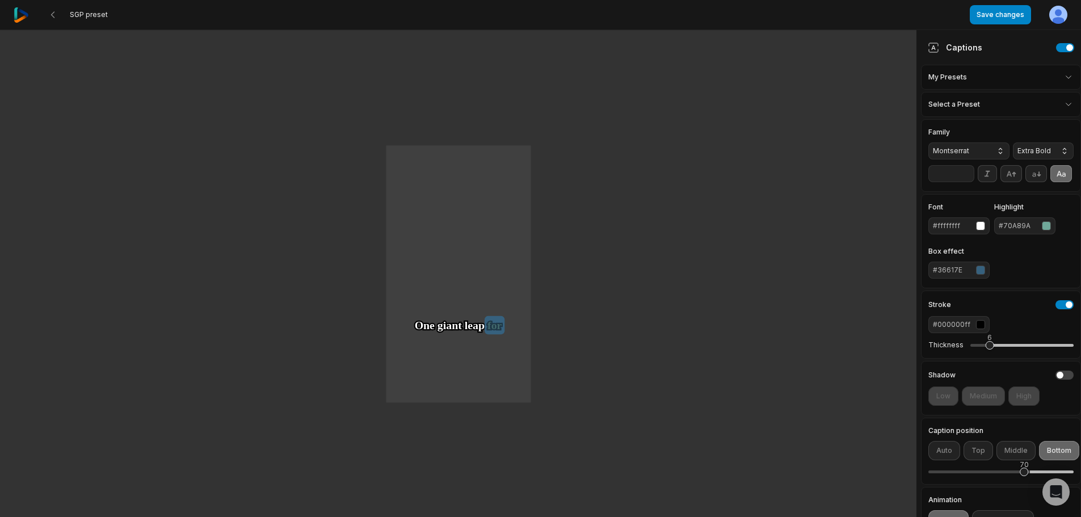
click at [979, 275] on div "button" at bounding box center [980, 270] width 9 height 9
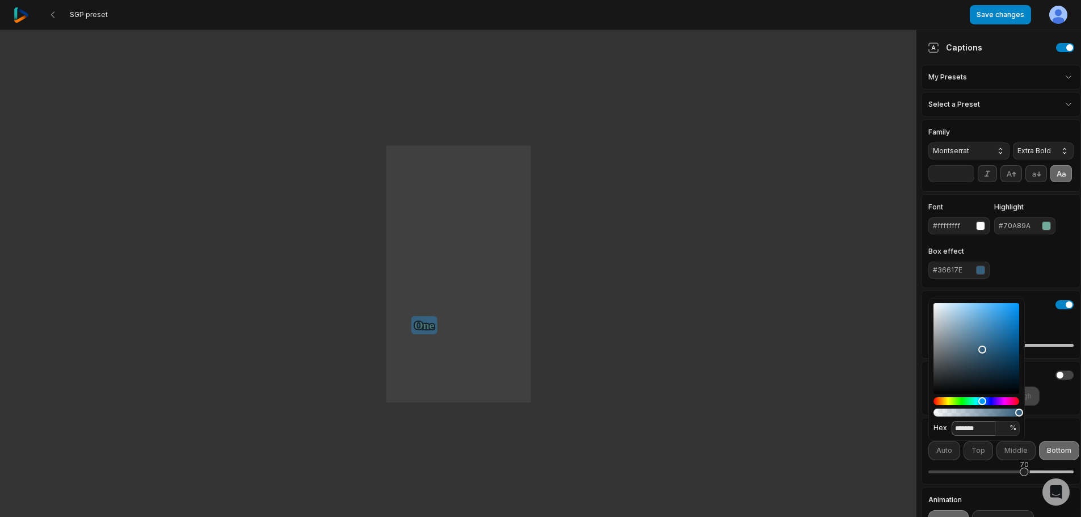
drag, startPoint x: 987, startPoint y: 429, endPoint x: 885, endPoint y: 430, distance: 101.6
click at [885, 430] on body "SGP preset Save changes Open user menu One One One small small step step for fo…" at bounding box center [540, 258] width 1081 height 517
paste input
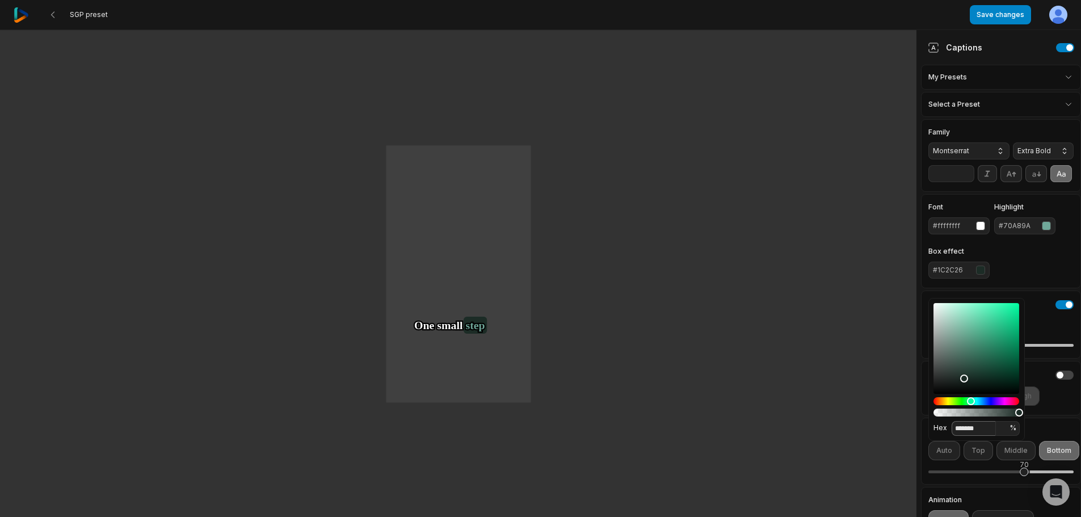
type input "*******"
click at [1042, 267] on div "Font #ffffffff Highlight #70A89A Box effect #1C2C26" at bounding box center [1001, 241] width 145 height 75
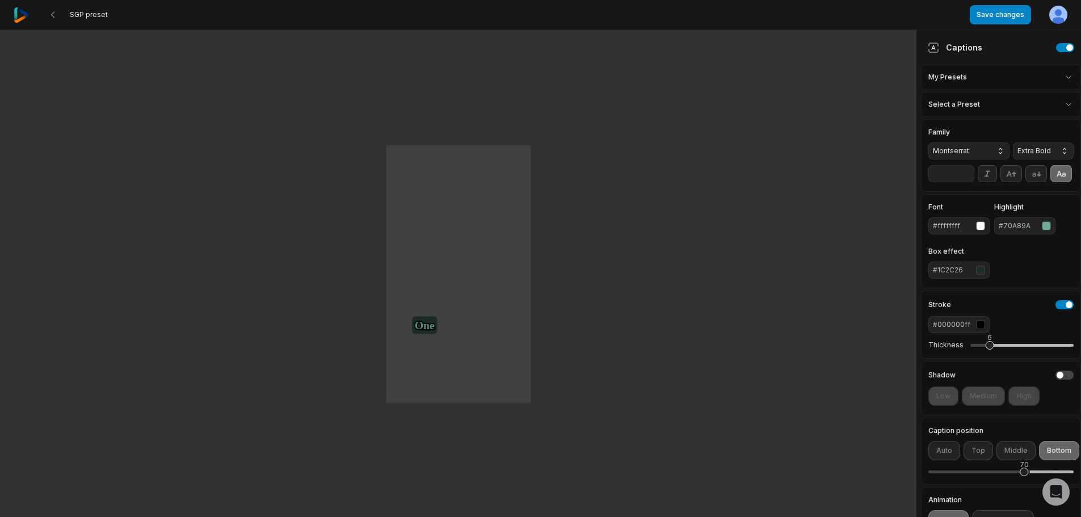
click at [1022, 142] on button "Extra Bold" at bounding box center [1043, 150] width 61 height 17
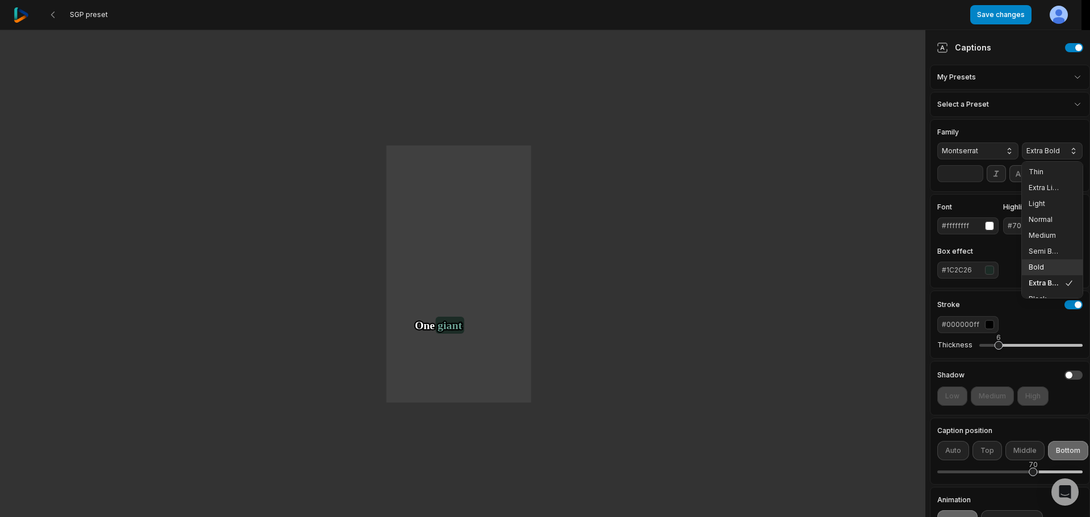
click at [1045, 266] on div "Bold" at bounding box center [1052, 267] width 61 height 16
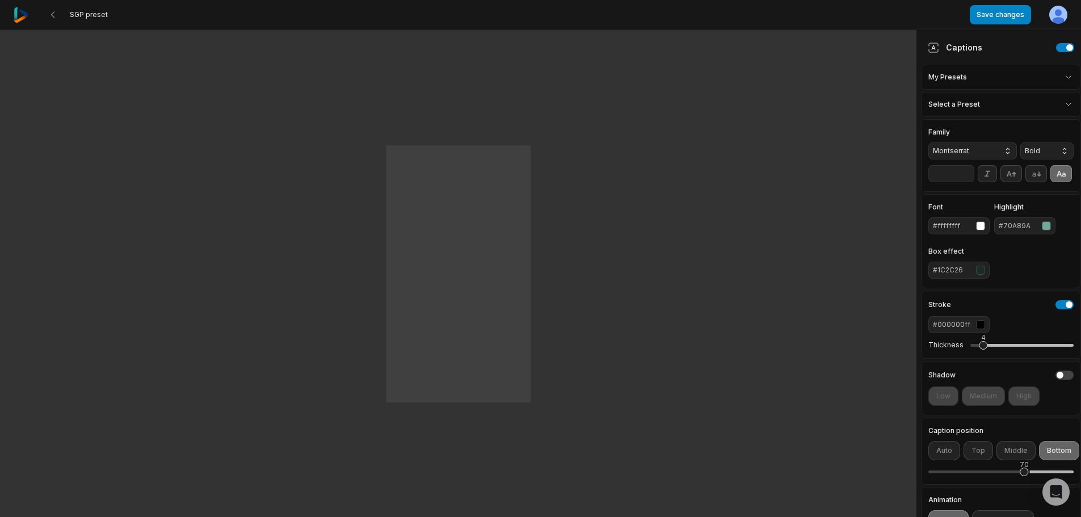
click at [982, 357] on div "4" at bounding box center [1022, 345] width 103 height 24
click at [1038, 149] on span "Bold" at bounding box center [1038, 151] width 26 height 10
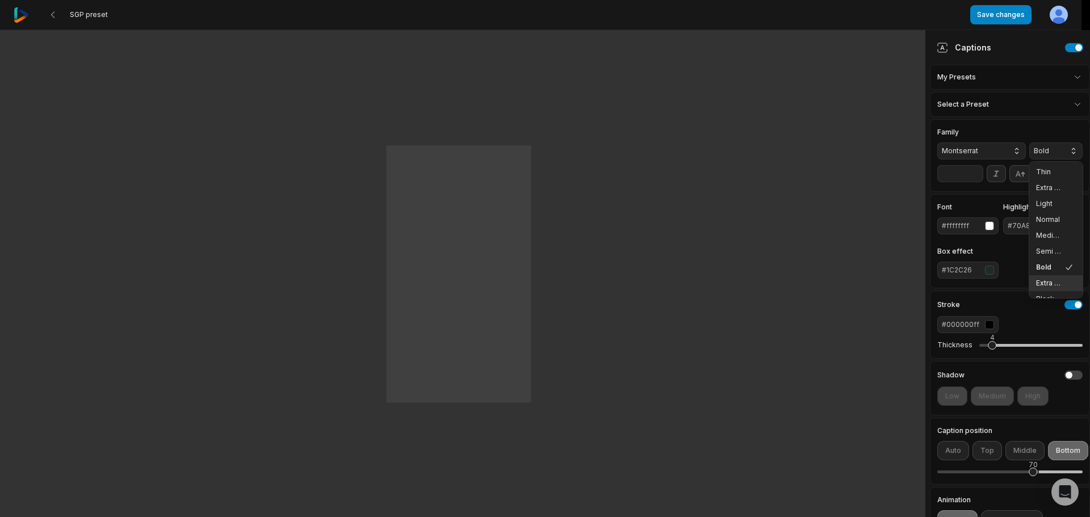
click at [1045, 280] on div "Extra Bold" at bounding box center [1055, 283] width 53 height 16
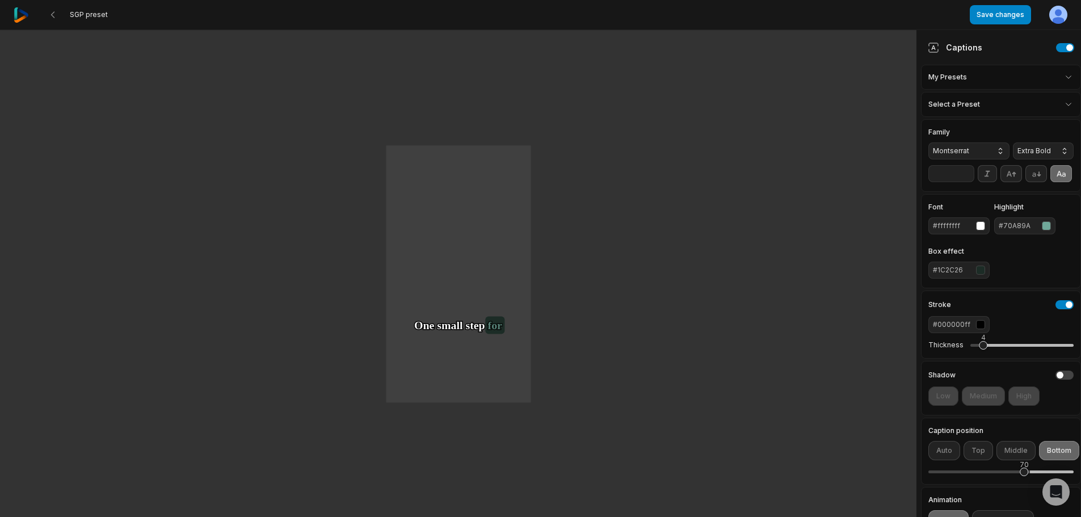
click at [1036, 146] on span "Extra Bold" at bounding box center [1034, 151] width 33 height 10
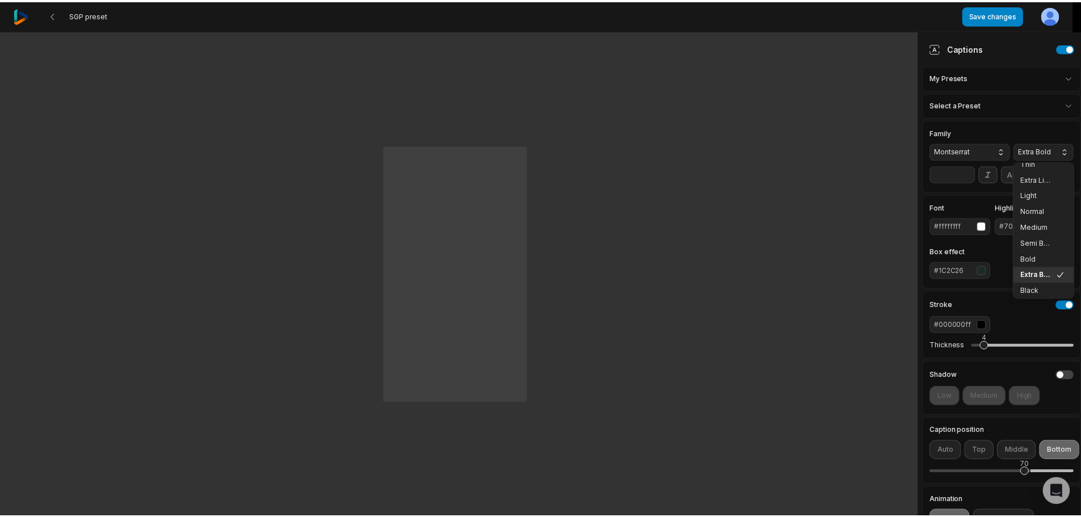
scroll to position [11, 0]
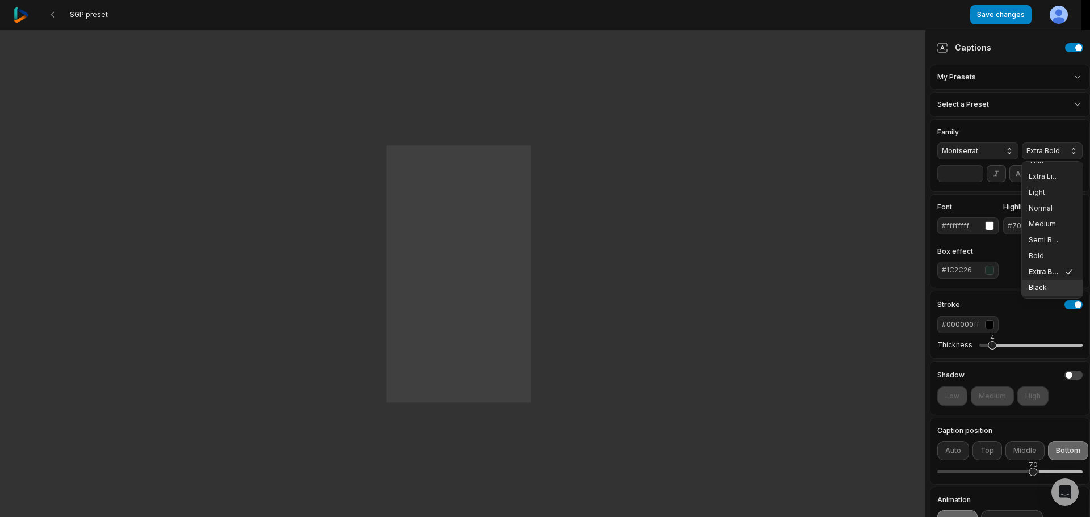
click at [1032, 283] on span "Black" at bounding box center [1044, 287] width 33 height 9
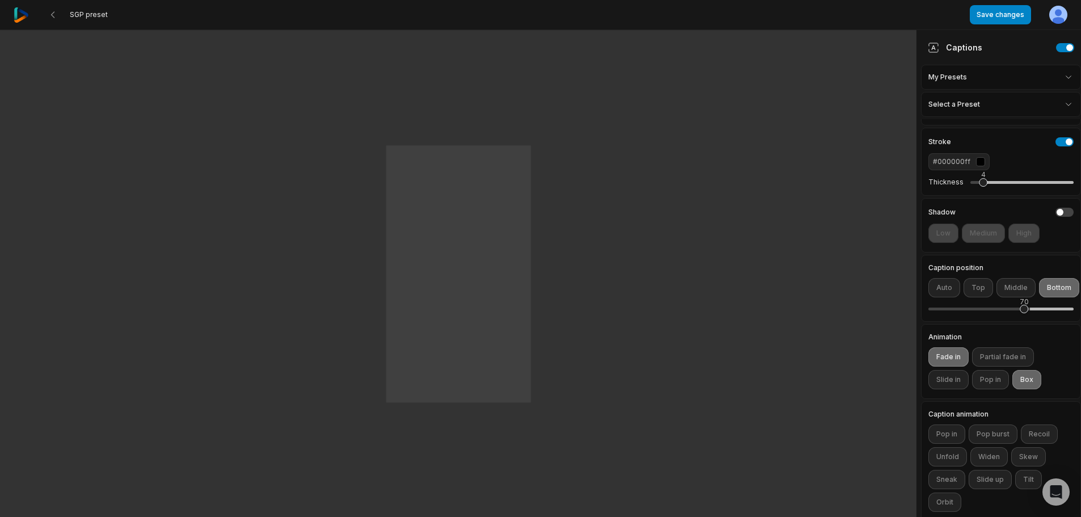
scroll to position [170, 0]
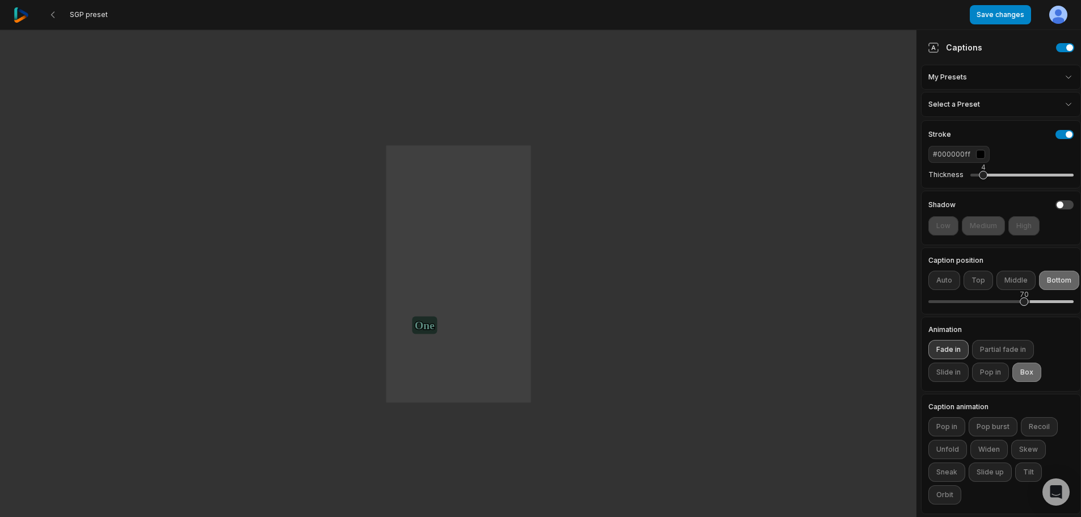
click at [935, 359] on button "Fade in" at bounding box center [949, 349] width 40 height 19
click at [1056, 199] on button "button" at bounding box center [1065, 203] width 18 height 9
click at [985, 215] on button "Medium" at bounding box center [983, 224] width 43 height 19
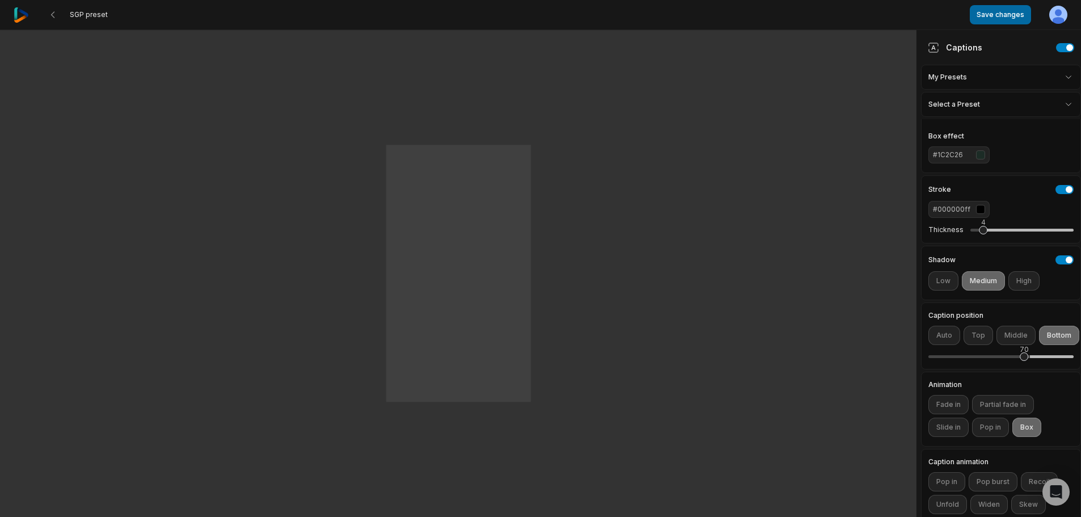
scroll to position [57, 0]
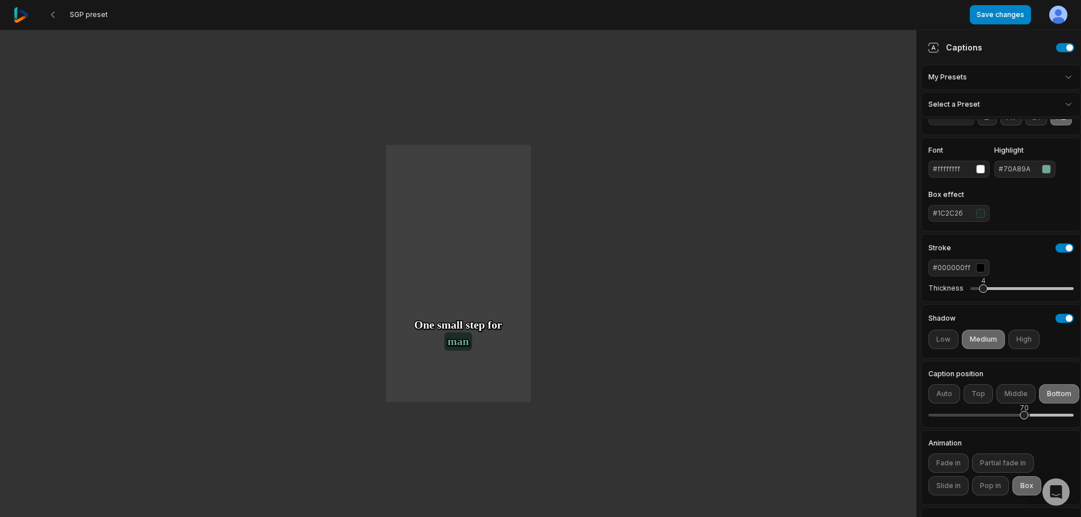
drag, startPoint x: 1006, startPoint y: 16, endPoint x: 1023, endPoint y: 114, distance: 99.2
click at [1023, 114] on div "SGP preset Save changes Open user menu One One small small step step for for ma…" at bounding box center [540, 258] width 1081 height 518
click at [963, 125] on input "**" at bounding box center [952, 116] width 46 height 17
click at [948, 125] on input "**" at bounding box center [952, 116] width 46 height 17
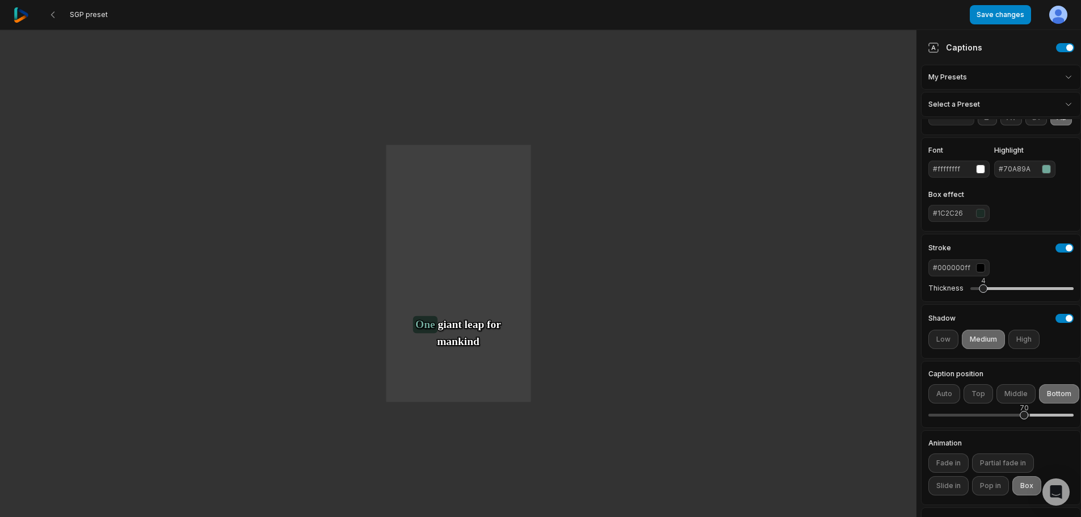
click at [948, 125] on input "**" at bounding box center [952, 116] width 46 height 17
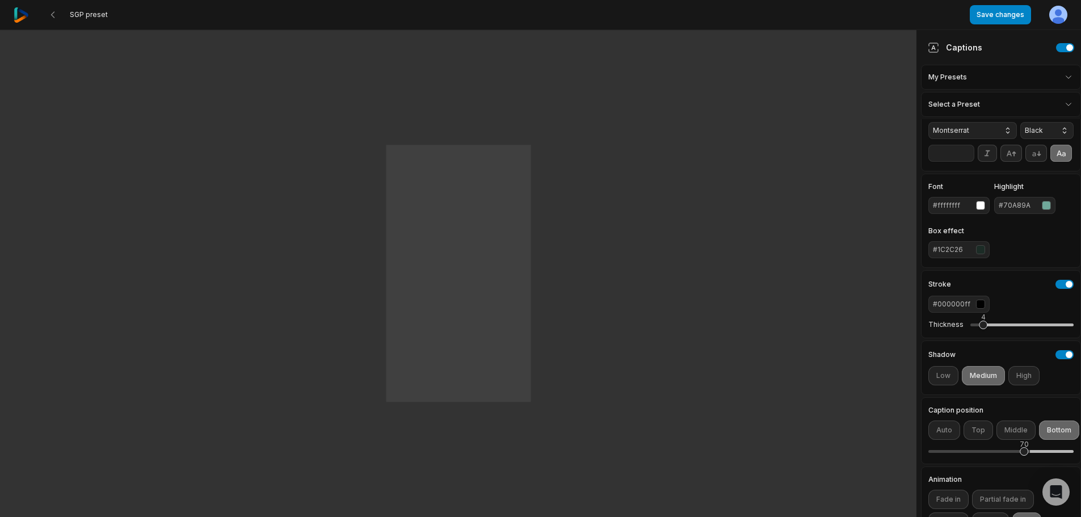
scroll to position [0, 0]
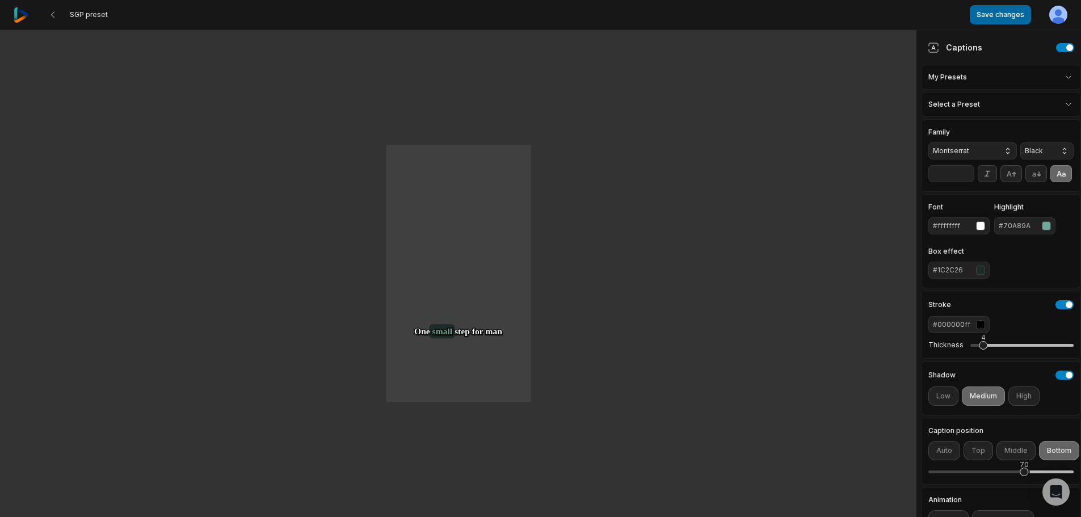
type input "**"
click at [990, 18] on button "Save changes" at bounding box center [1000, 14] width 61 height 19
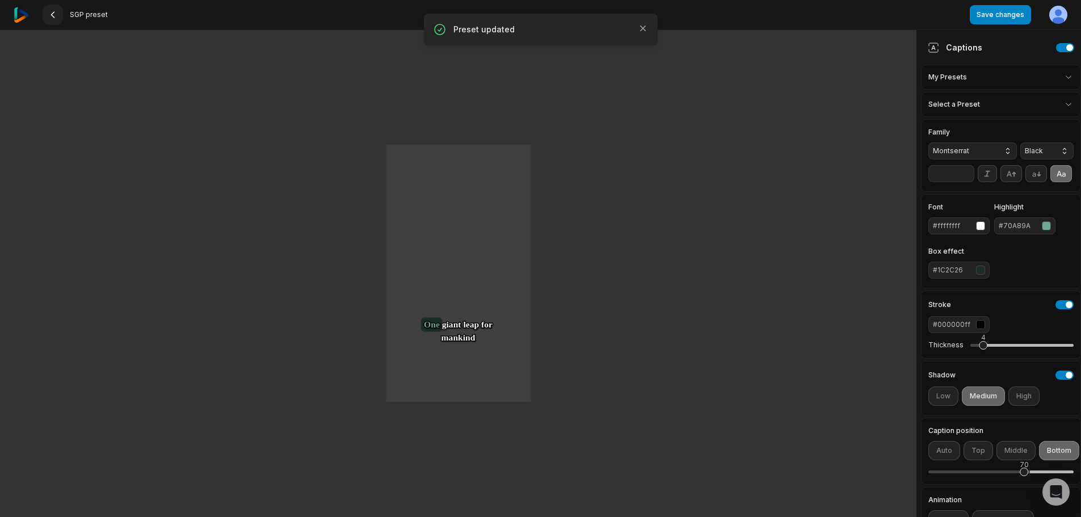
click at [48, 11] on icon at bounding box center [52, 14] width 9 height 9
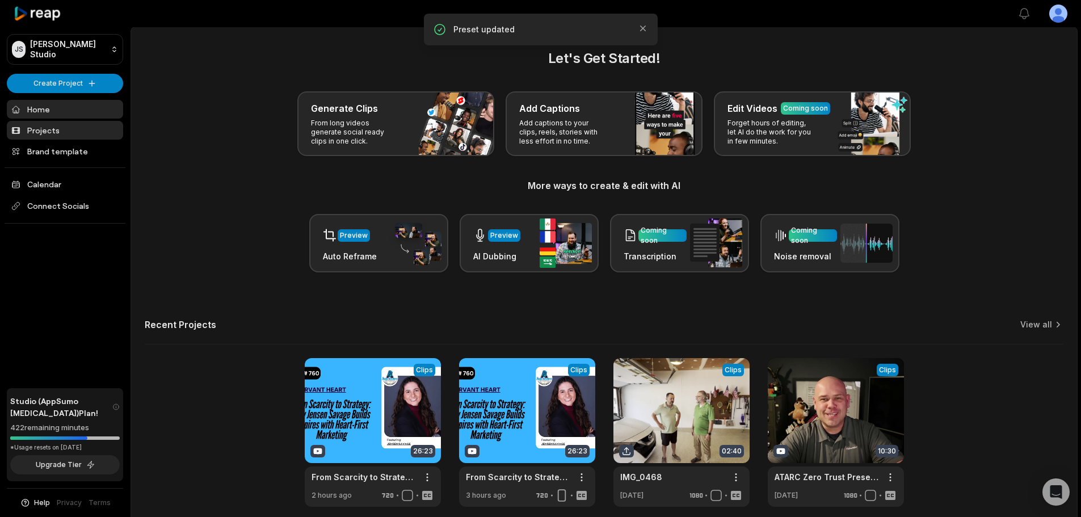
click at [73, 127] on link "Projects" at bounding box center [65, 130] width 116 height 19
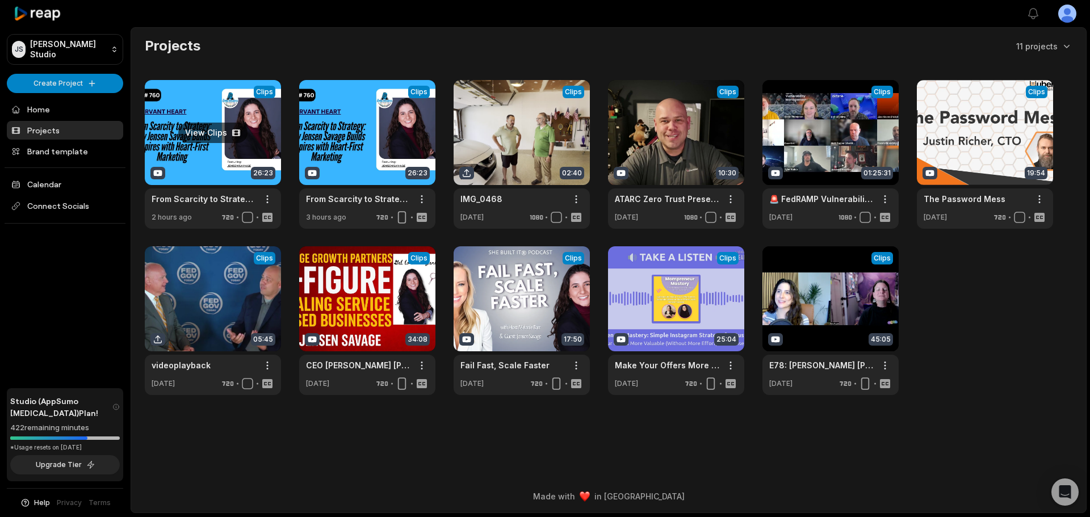
click at [234, 125] on link at bounding box center [213, 154] width 136 height 149
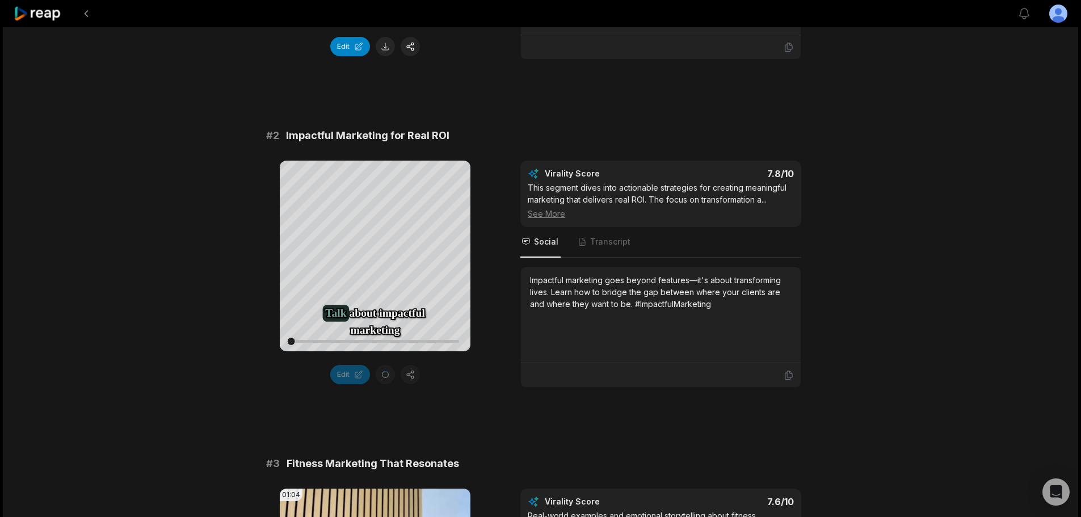
scroll to position [114, 0]
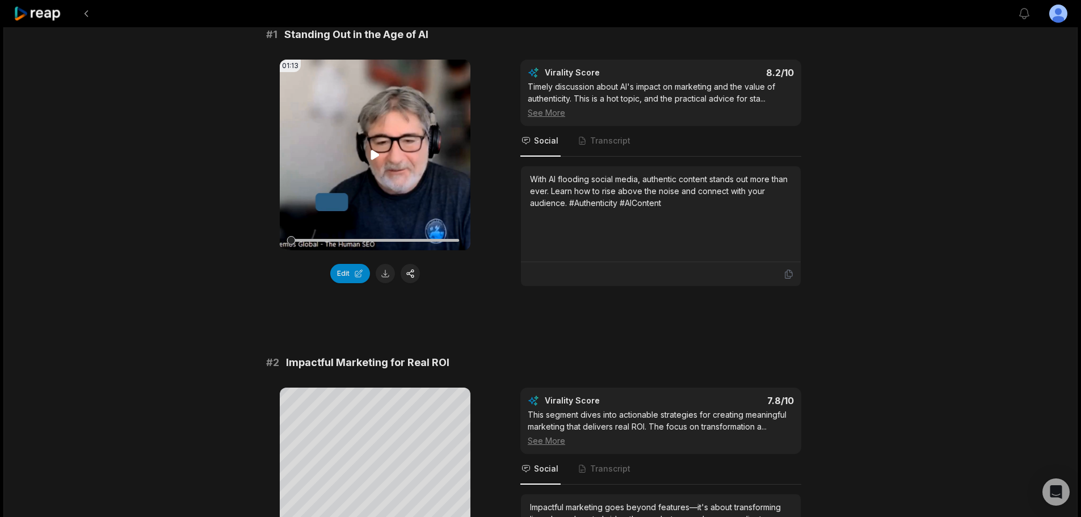
click at [372, 155] on icon at bounding box center [375, 155] width 9 height 10
click at [352, 269] on button "Edit" at bounding box center [350, 273] width 40 height 19
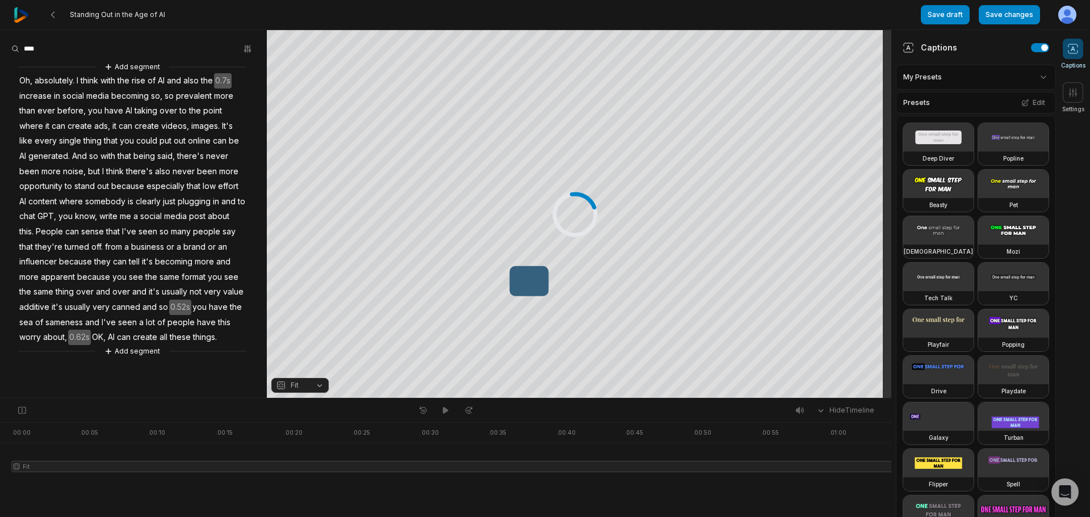
click at [999, 78] on html "Standing Out in the Age of AI Save draft Save changes Open user menu Captions S…" at bounding box center [545, 258] width 1090 height 517
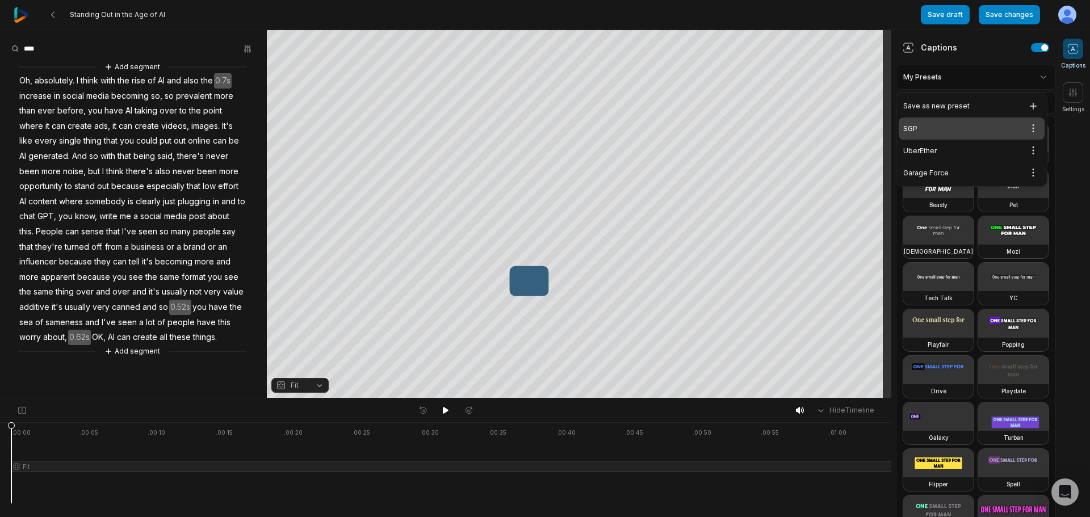
click at [963, 132] on div "SGP Open options" at bounding box center [971, 128] width 146 height 22
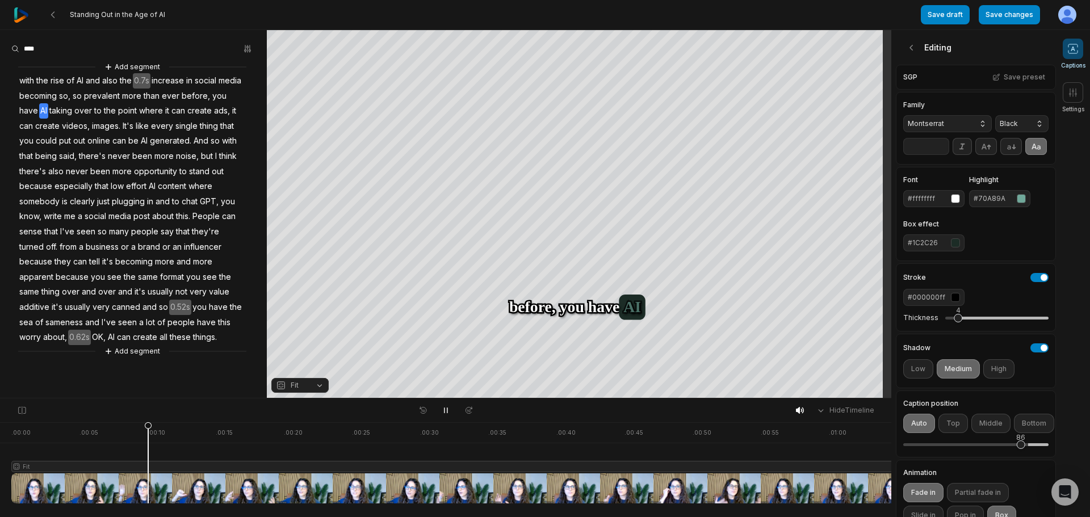
click at [933, 153] on input "**" at bounding box center [926, 146] width 46 height 17
click at [938, 155] on input "**" at bounding box center [926, 146] width 46 height 17
type input "**"
click at [939, 155] on input "**" at bounding box center [926, 146] width 46 height 17
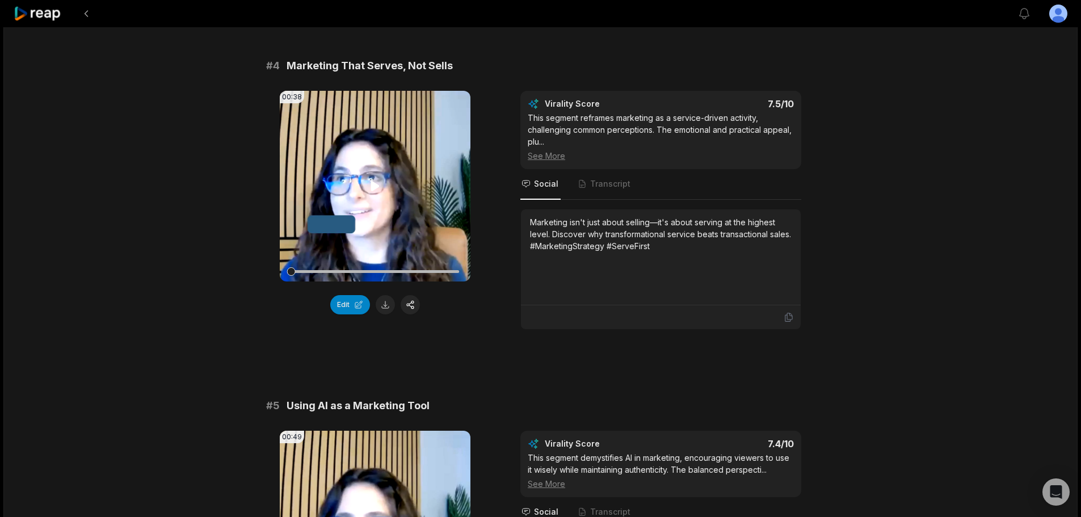
click at [378, 182] on icon at bounding box center [375, 186] width 14 height 14
click at [378, 184] on icon at bounding box center [375, 185] width 5 height 7
click at [353, 306] on button "Edit" at bounding box center [350, 304] width 40 height 19
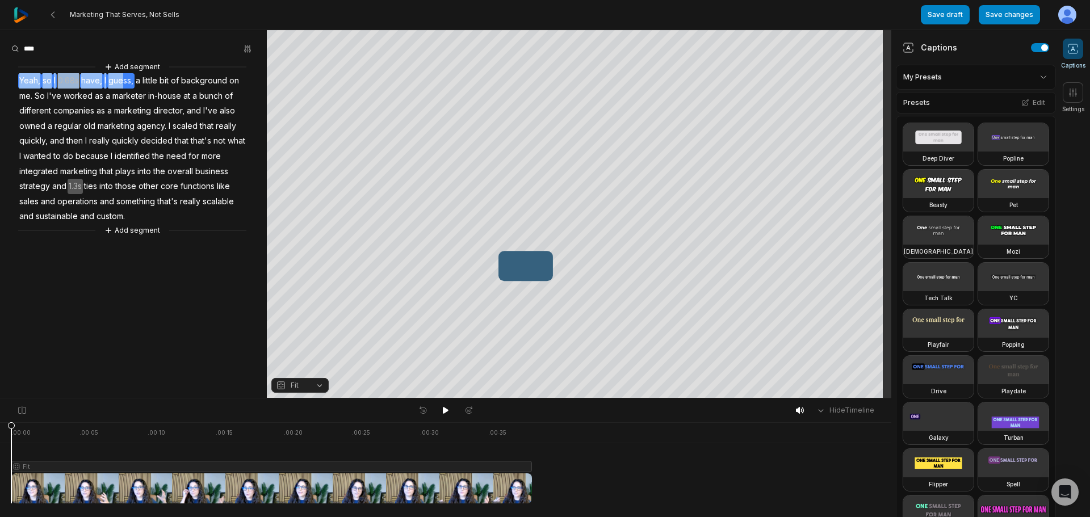
drag, startPoint x: 18, startPoint y: 79, endPoint x: 121, endPoint y: 78, distance: 103.3
click at [121, 78] on div "Add segment Yeah, so I 0.68s have, I guess, a little bit of background on me. S…" at bounding box center [133, 149] width 267 height 176
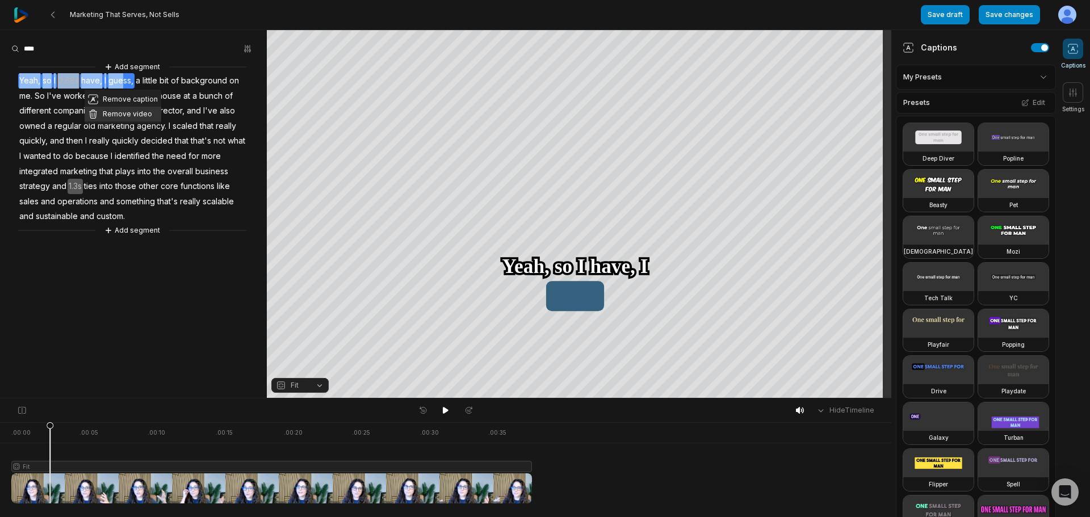
click at [144, 112] on button "Remove video" at bounding box center [123, 114] width 77 height 15
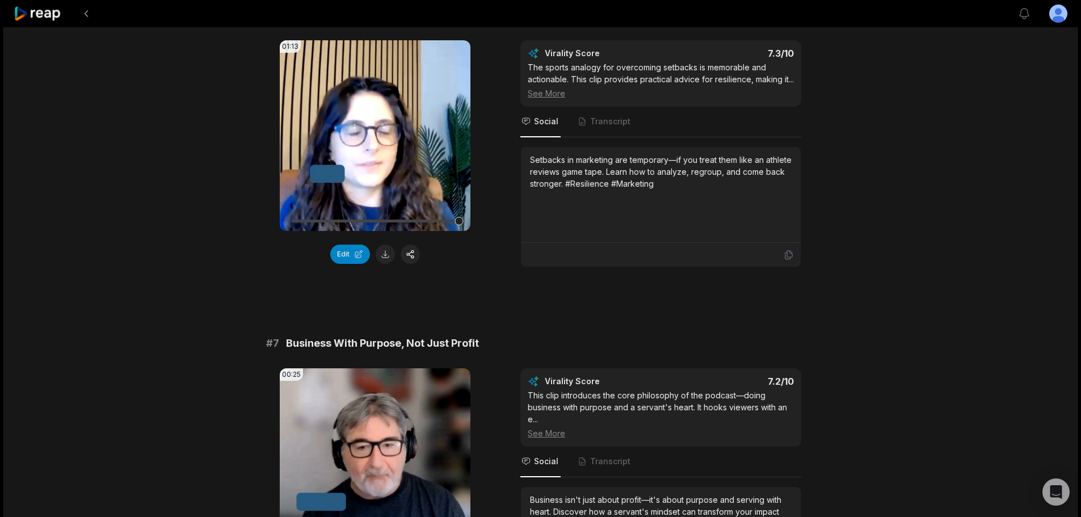
scroll to position [1986, 0]
